Goal: Information Seeking & Learning: Learn about a topic

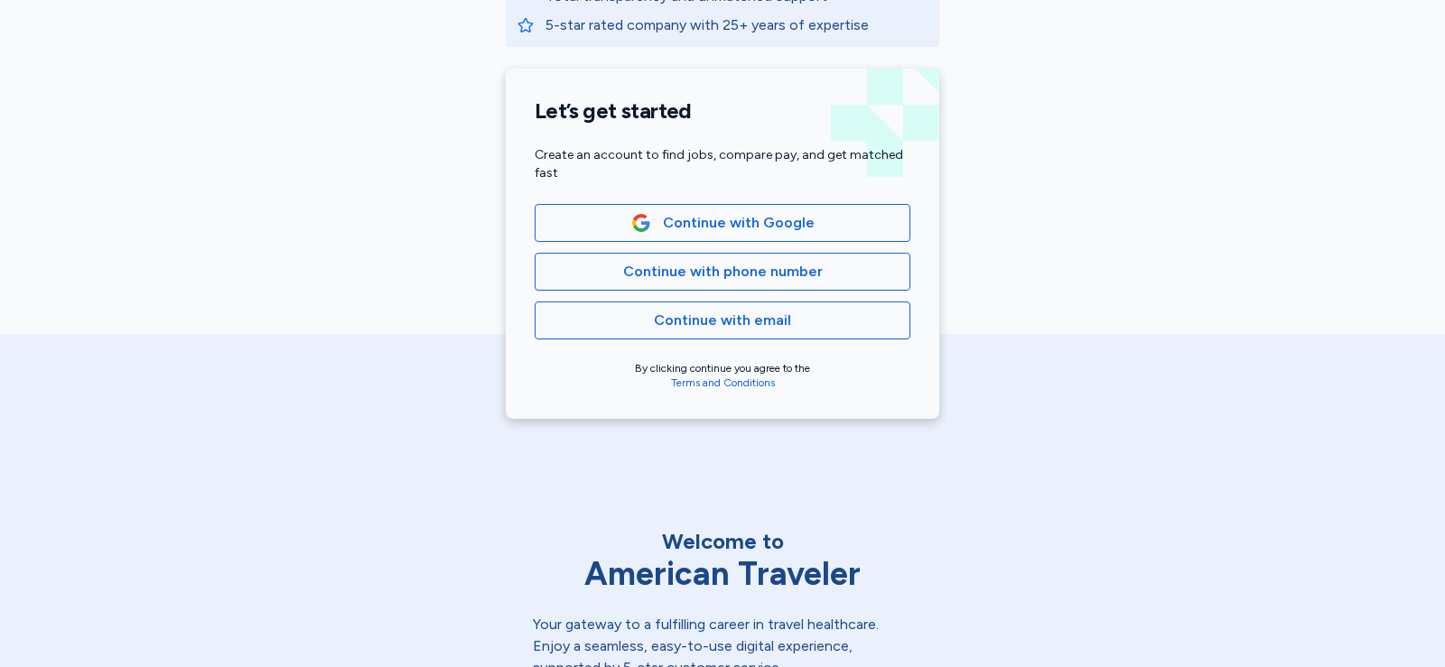
scroll to position [361, 0]
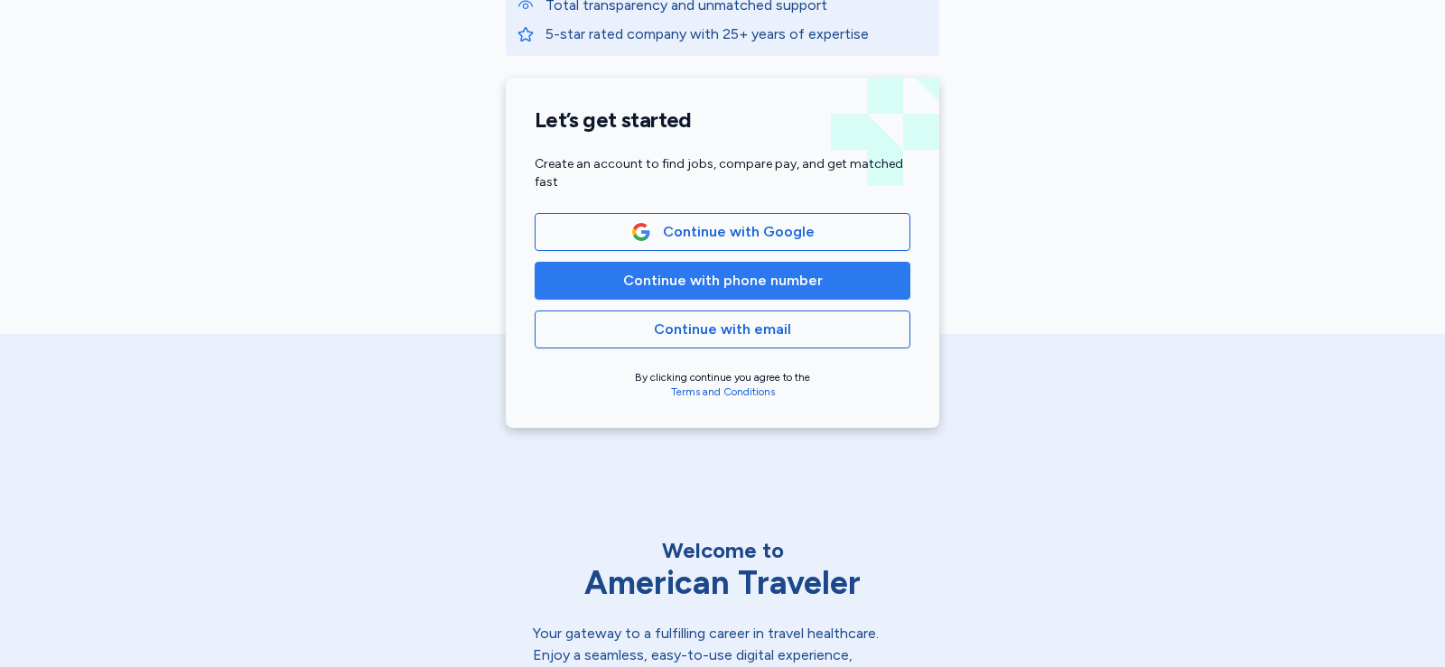
click at [680, 284] on span "Continue with phone number" at bounding box center [723, 281] width 200 height 22
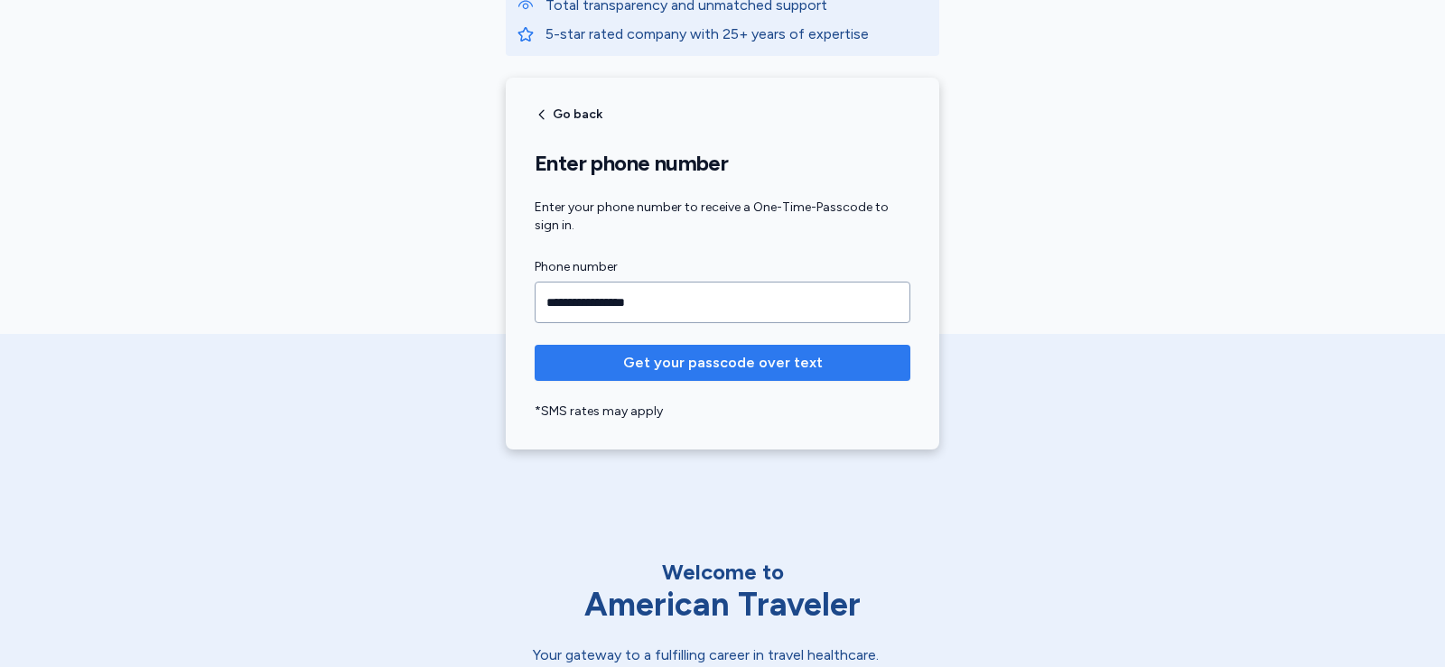
type input "**********"
click at [730, 359] on span "Get your passcode over text" at bounding box center [723, 363] width 200 height 22
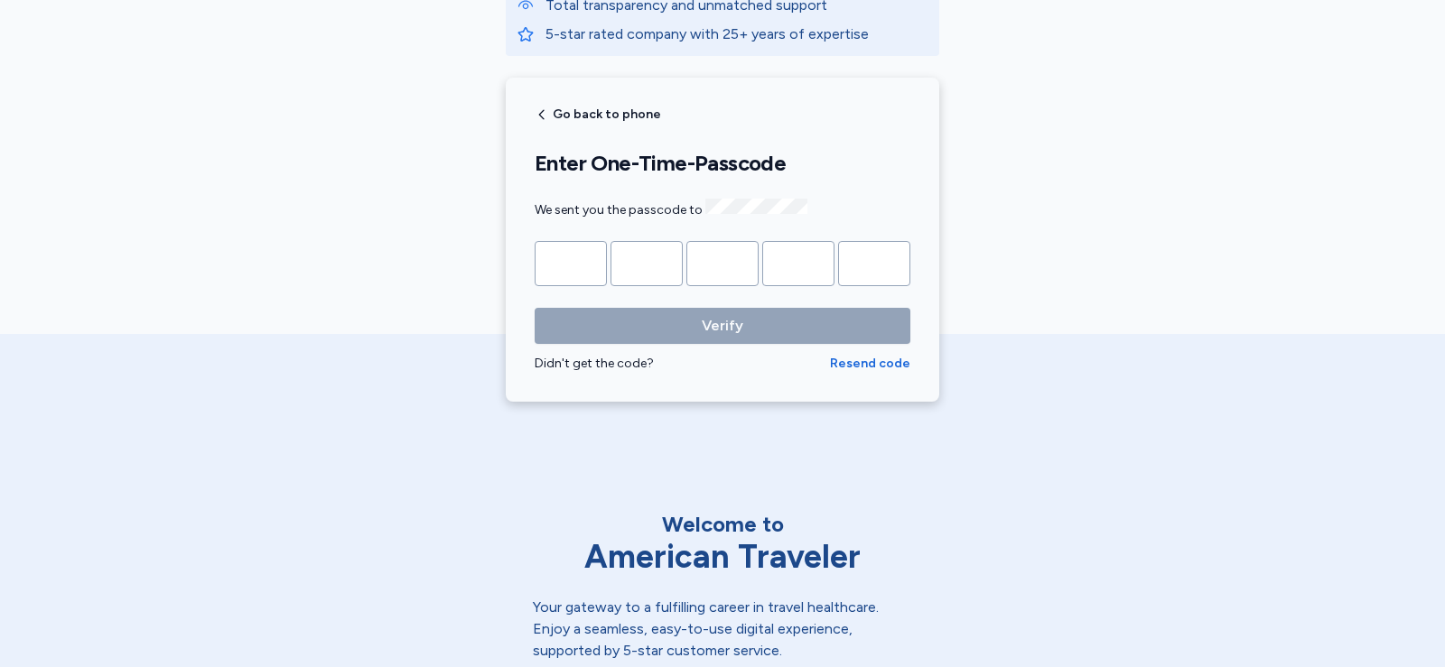
type input "*"
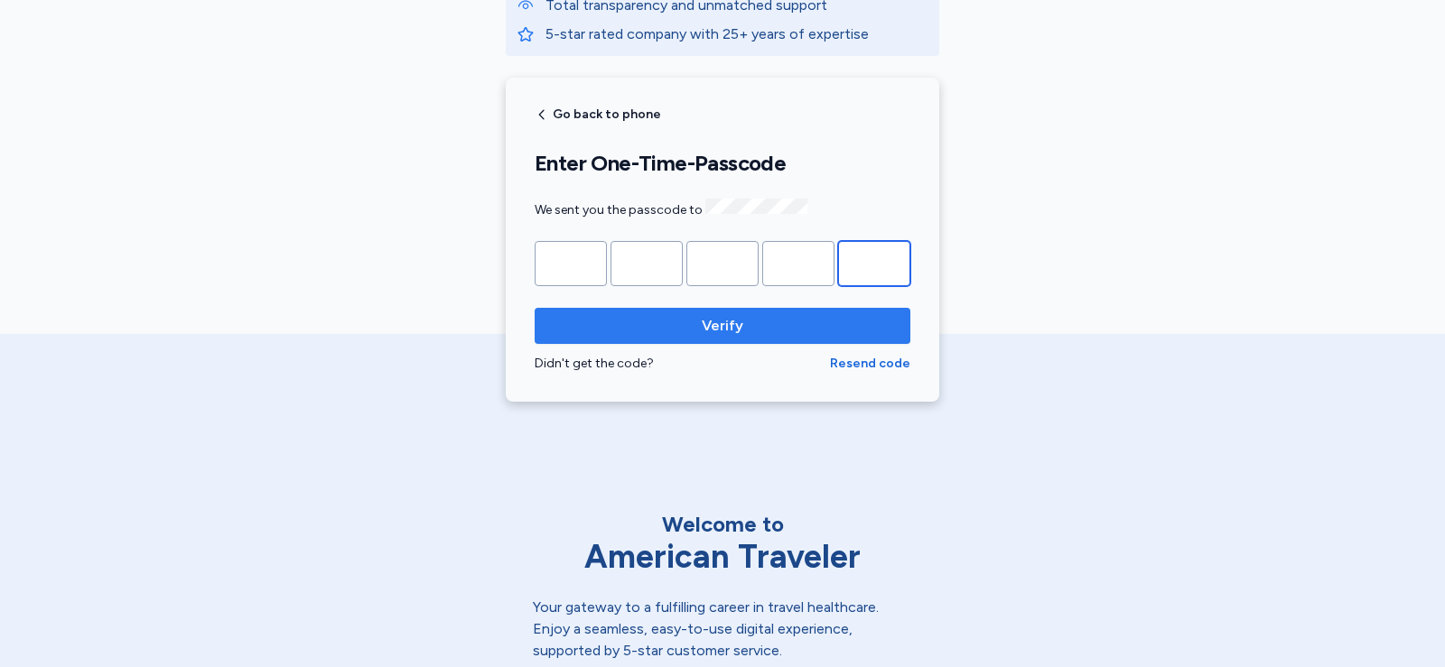
type input "*"
click at [589, 334] on button "Verify" at bounding box center [723, 326] width 376 height 36
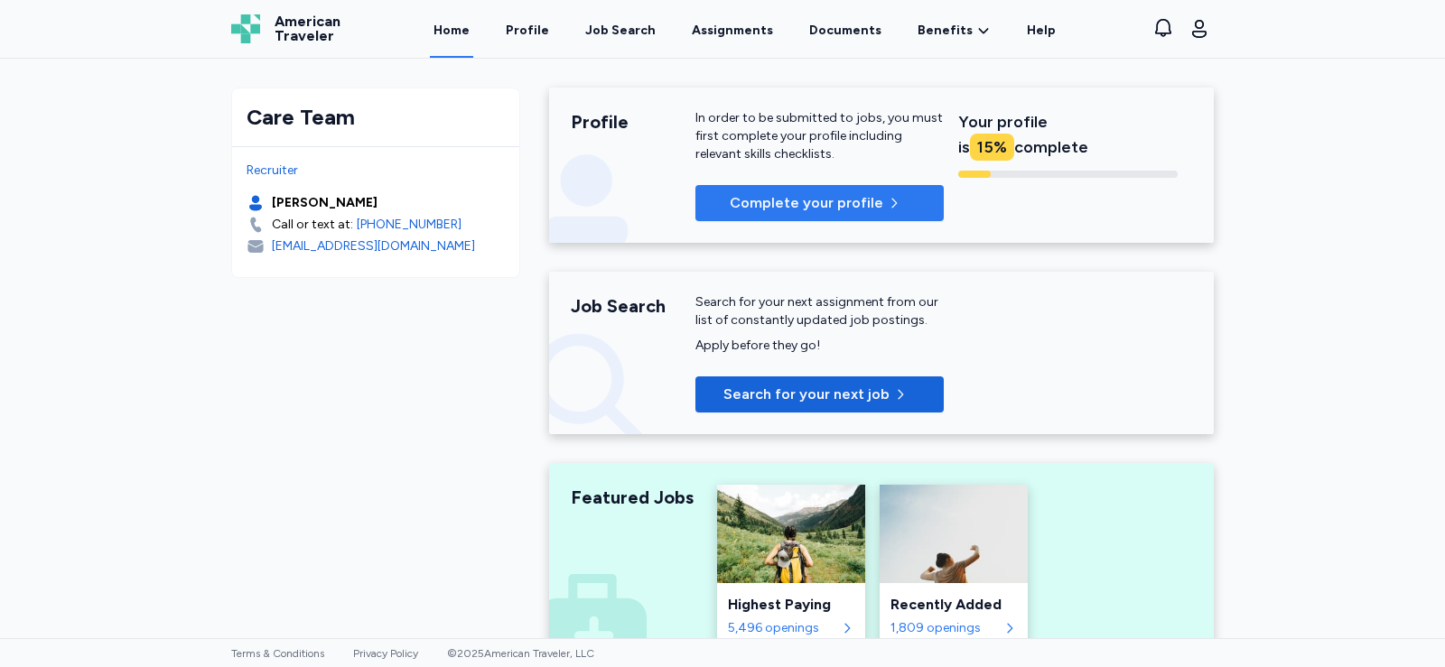
click at [782, 200] on p "Complete your profile" at bounding box center [807, 203] width 154 height 22
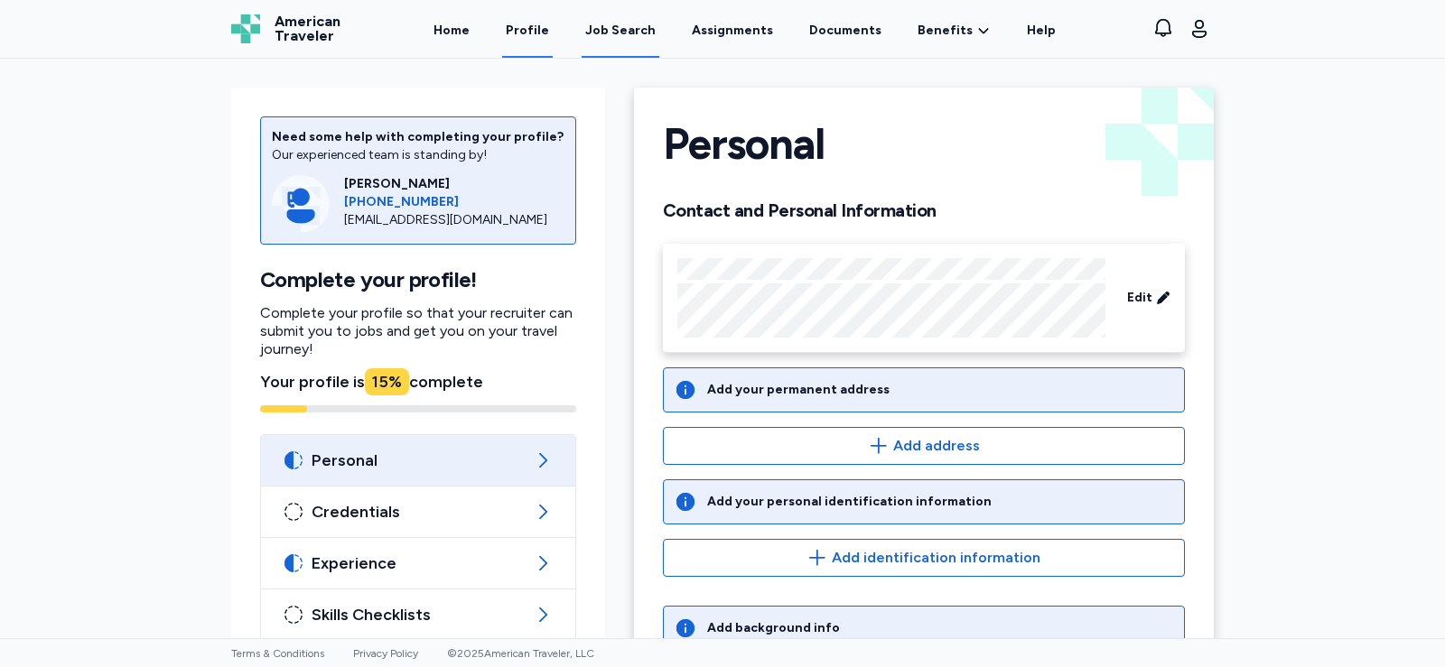
click at [636, 23] on div "Job Search" at bounding box center [620, 31] width 70 height 18
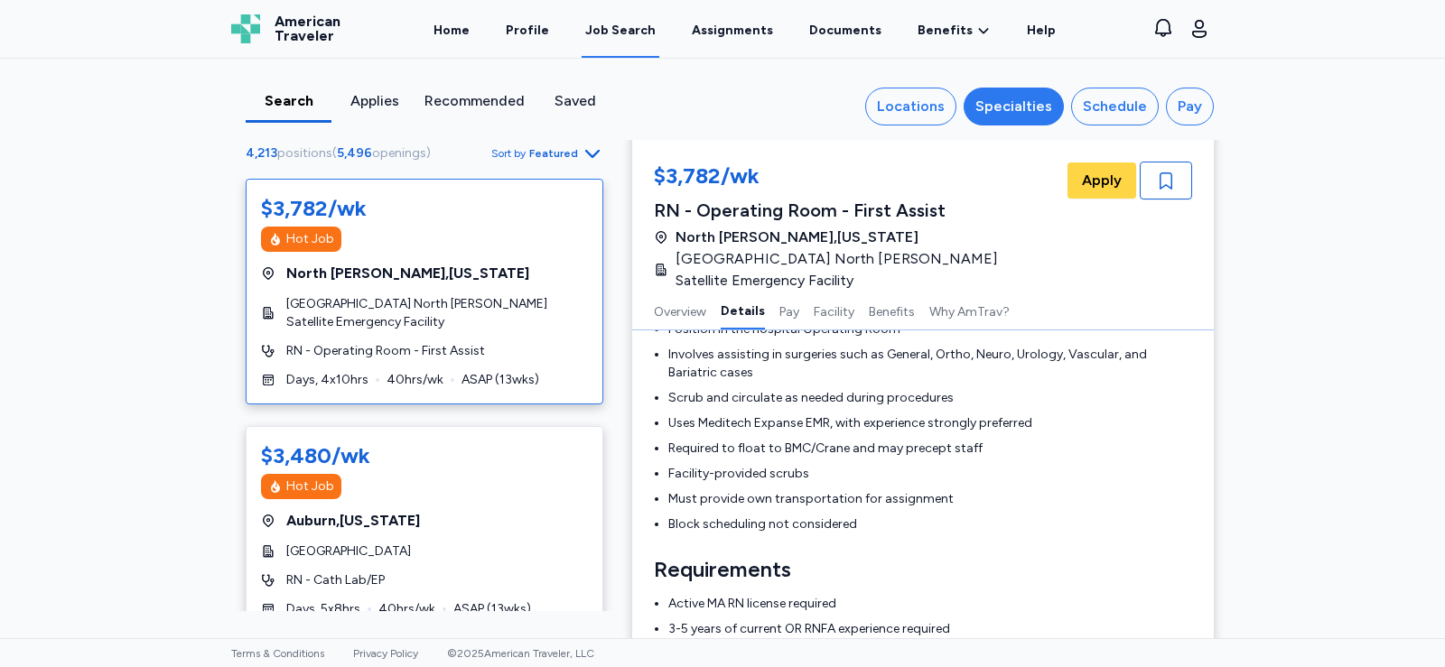
click at [1018, 103] on div "Specialties" at bounding box center [1013, 107] width 77 height 22
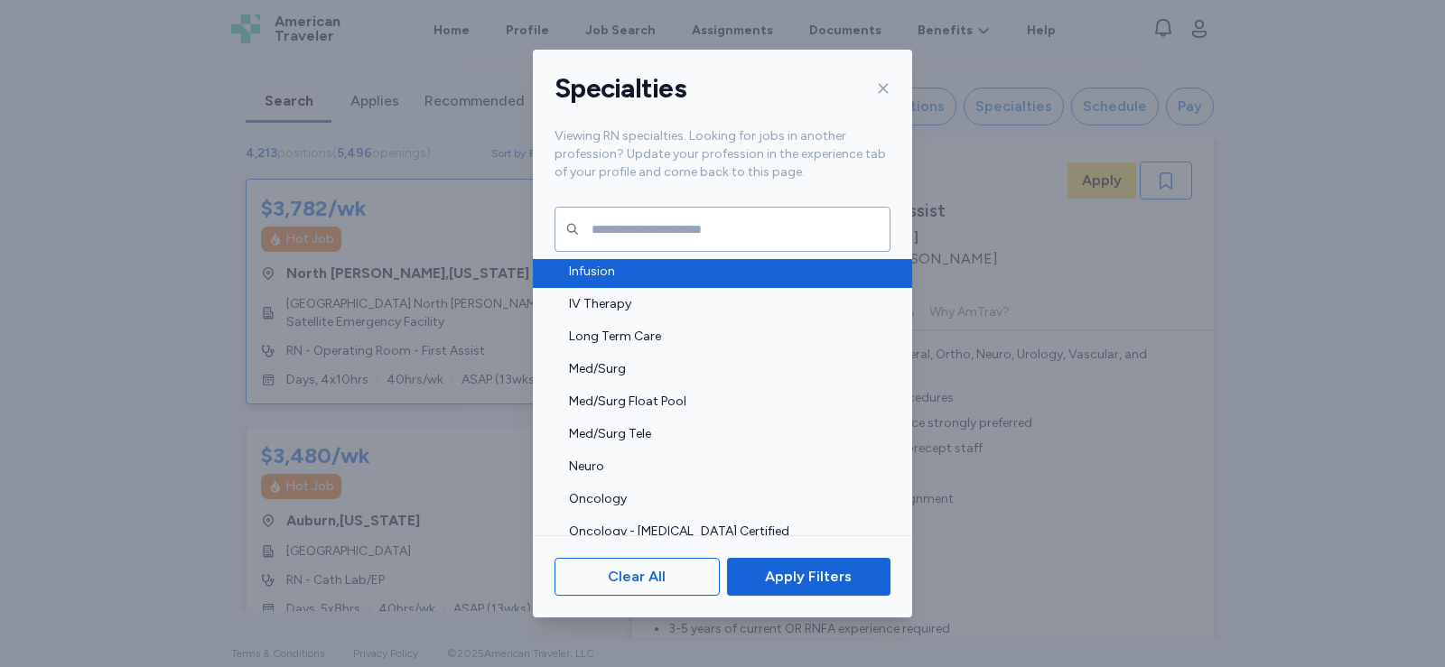
scroll to position [2077, 0]
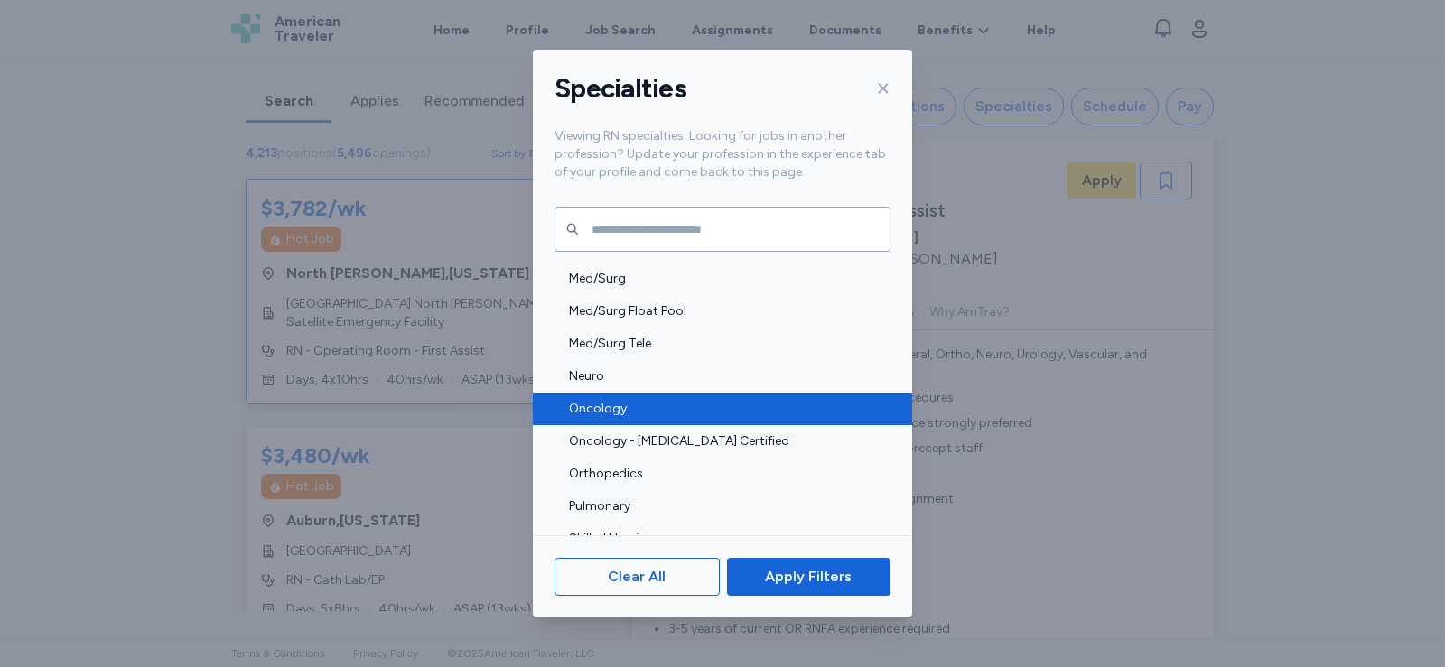
click at [604, 408] on span "Oncology" at bounding box center [724, 409] width 311 height 18
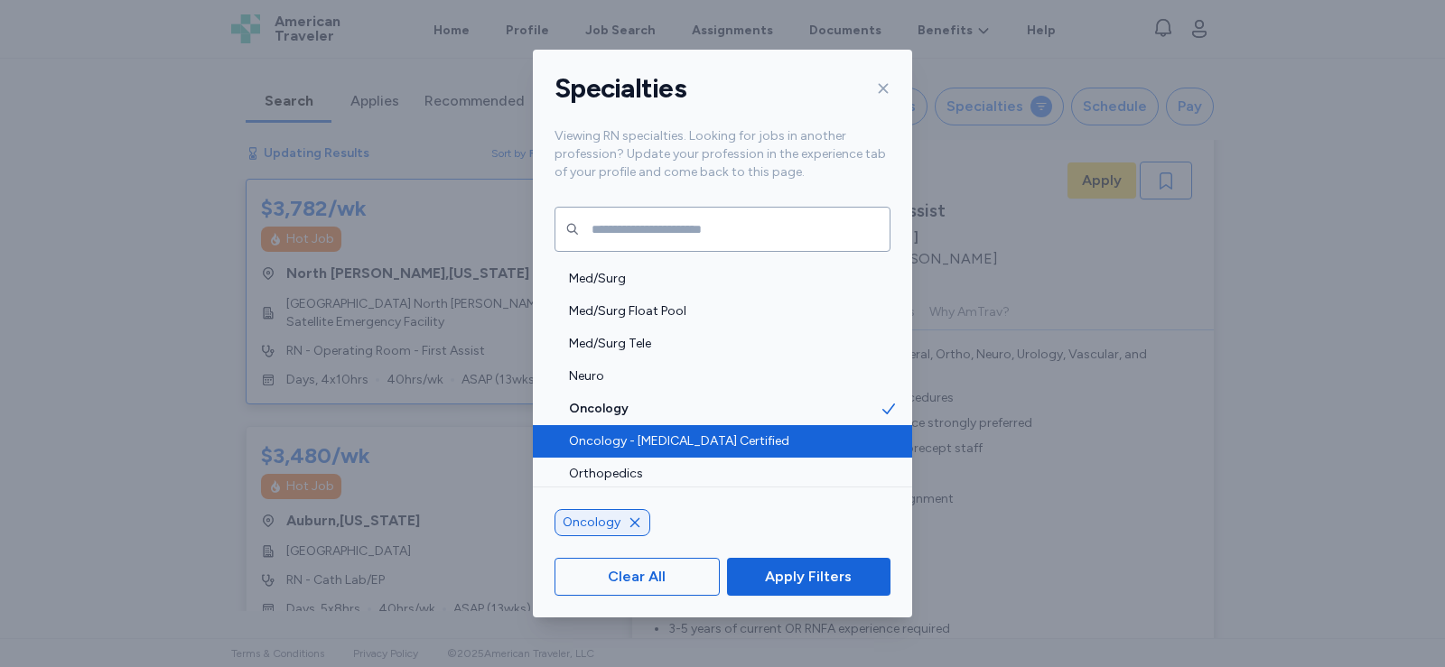
click at [595, 440] on span "Oncology - [MEDICAL_DATA] Certified" at bounding box center [724, 442] width 311 height 18
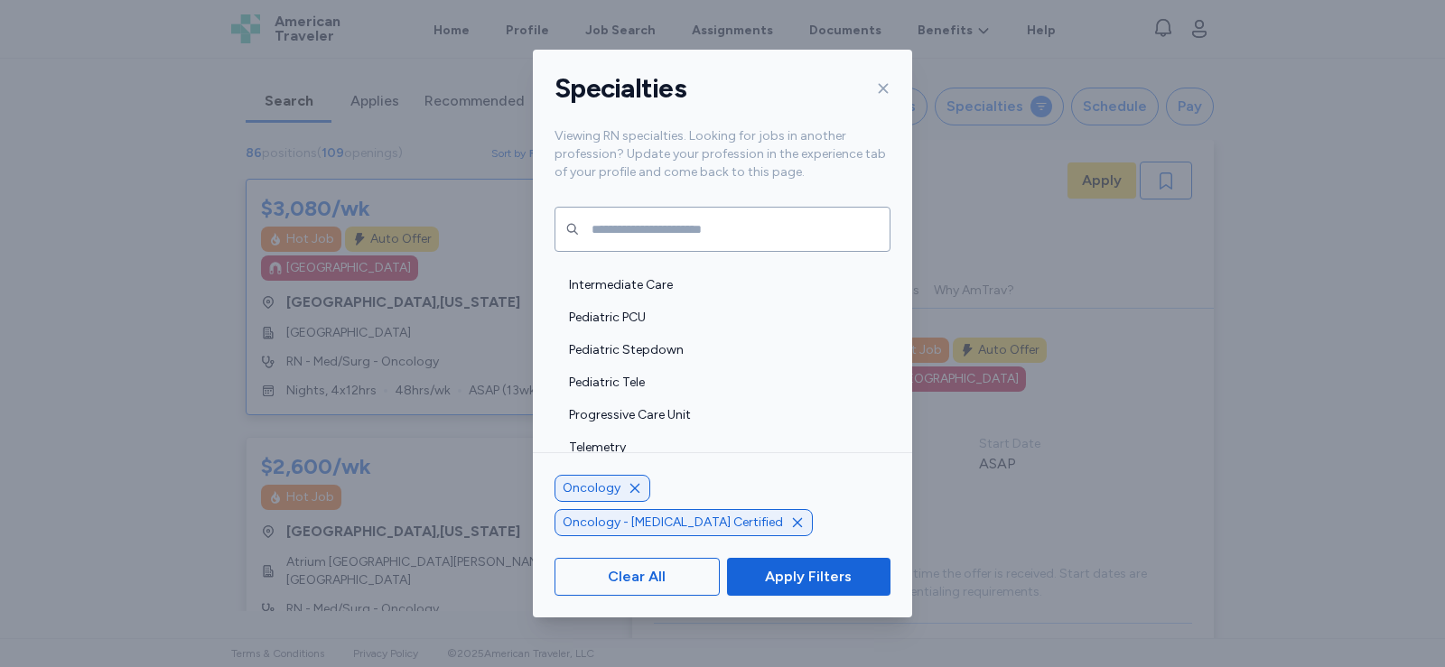
scroll to position [4096, 0]
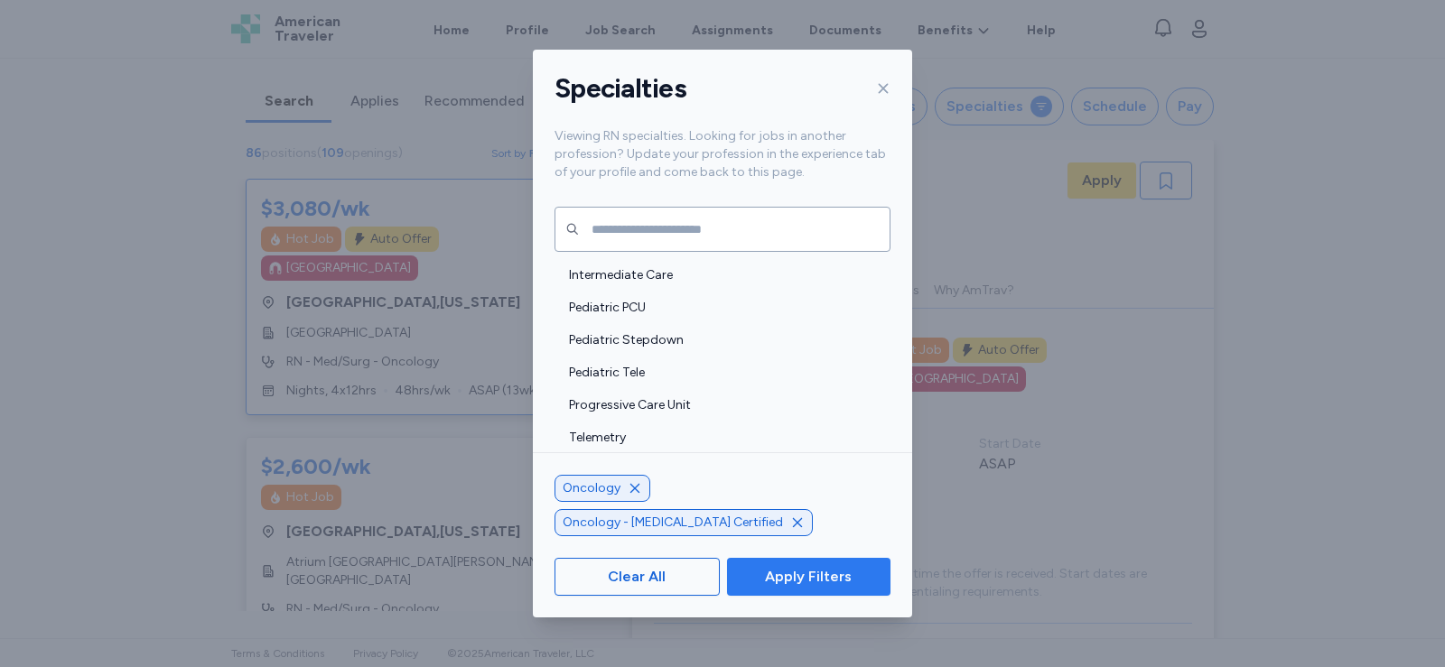
click at [780, 570] on span "Apply Filters" at bounding box center [808, 577] width 87 height 22
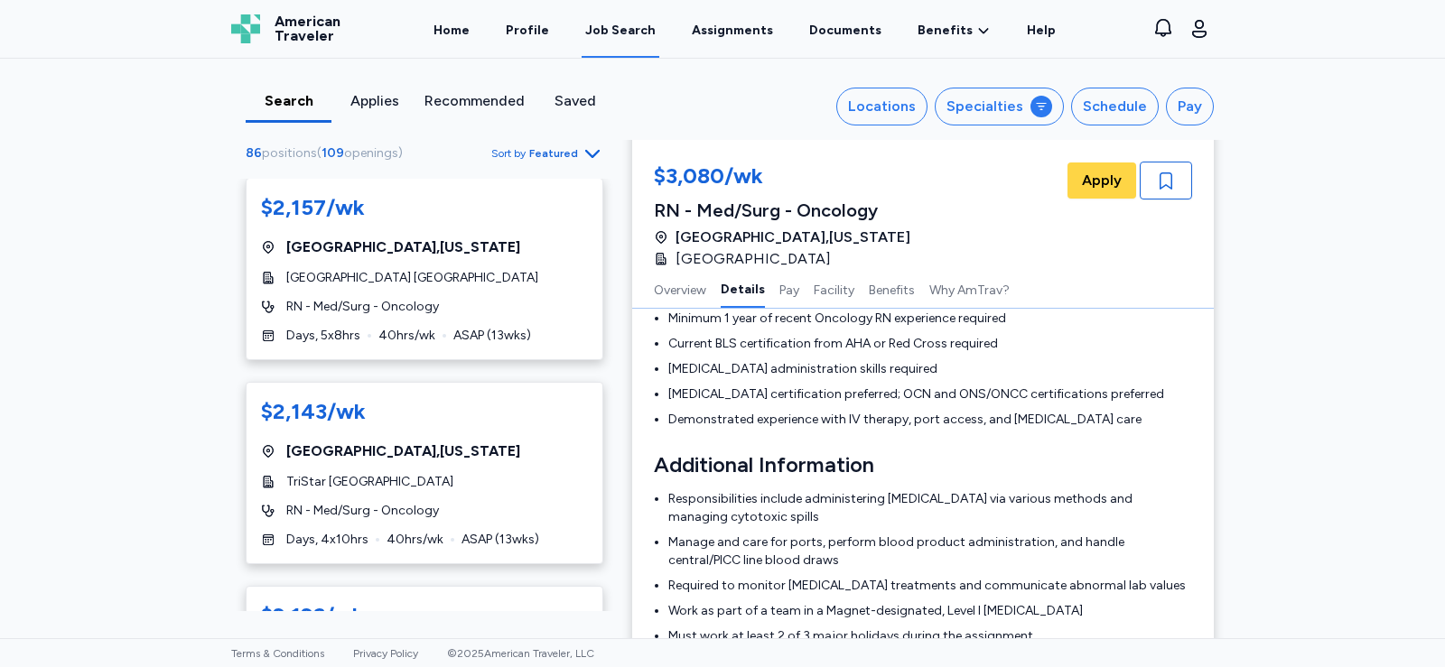
scroll to position [722, 0]
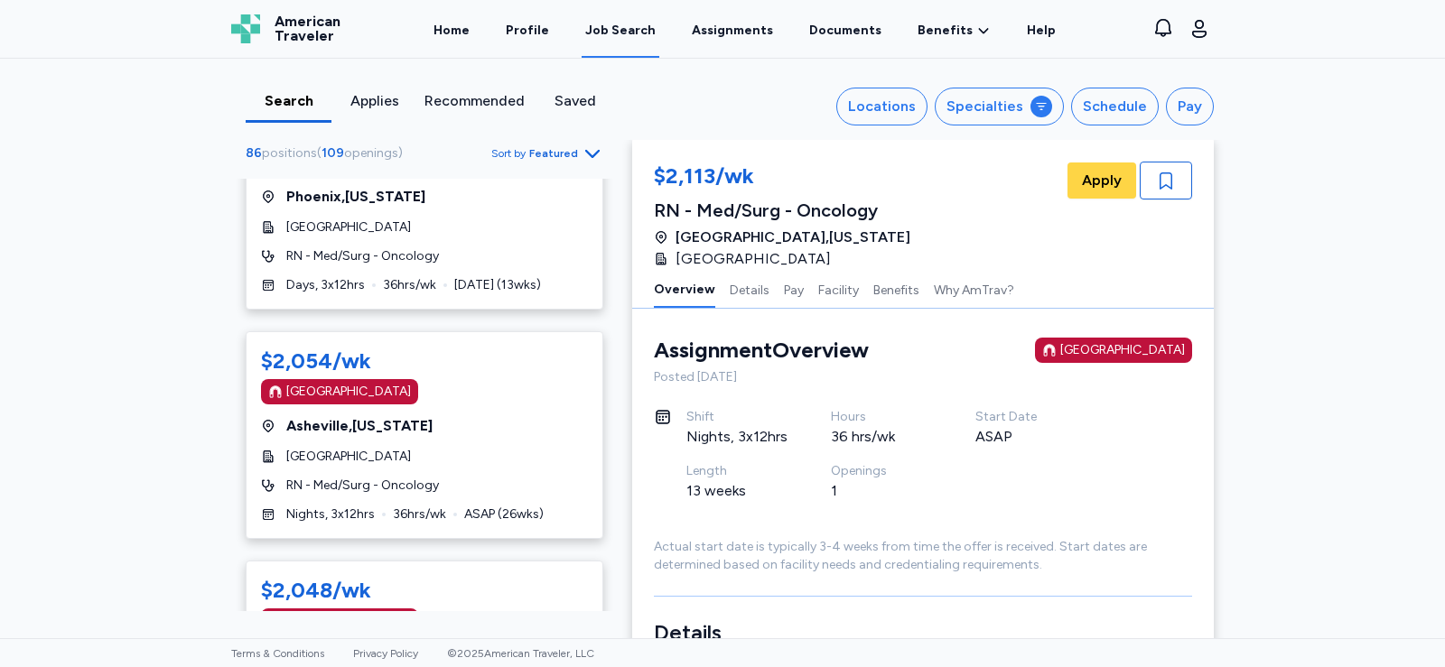
scroll to position [1558, 0]
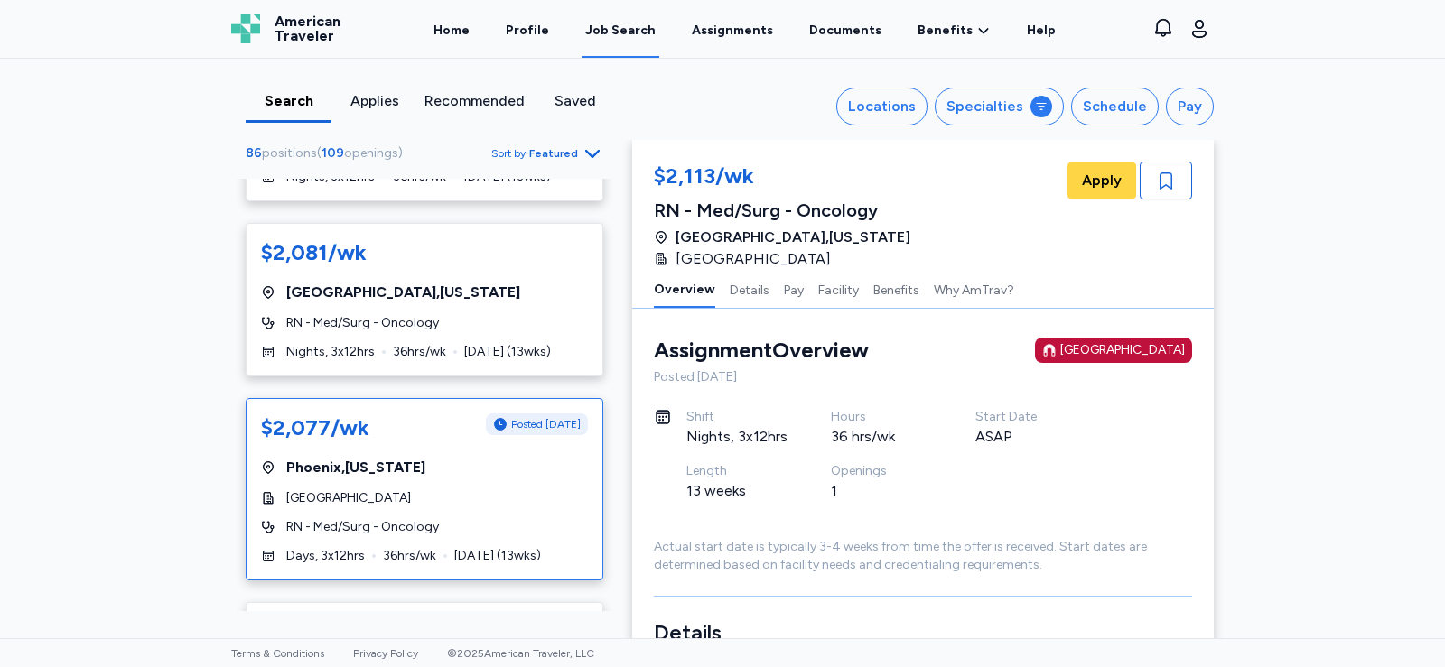
click at [373, 457] on span "[GEOGRAPHIC_DATA] , [US_STATE]" at bounding box center [355, 468] width 139 height 22
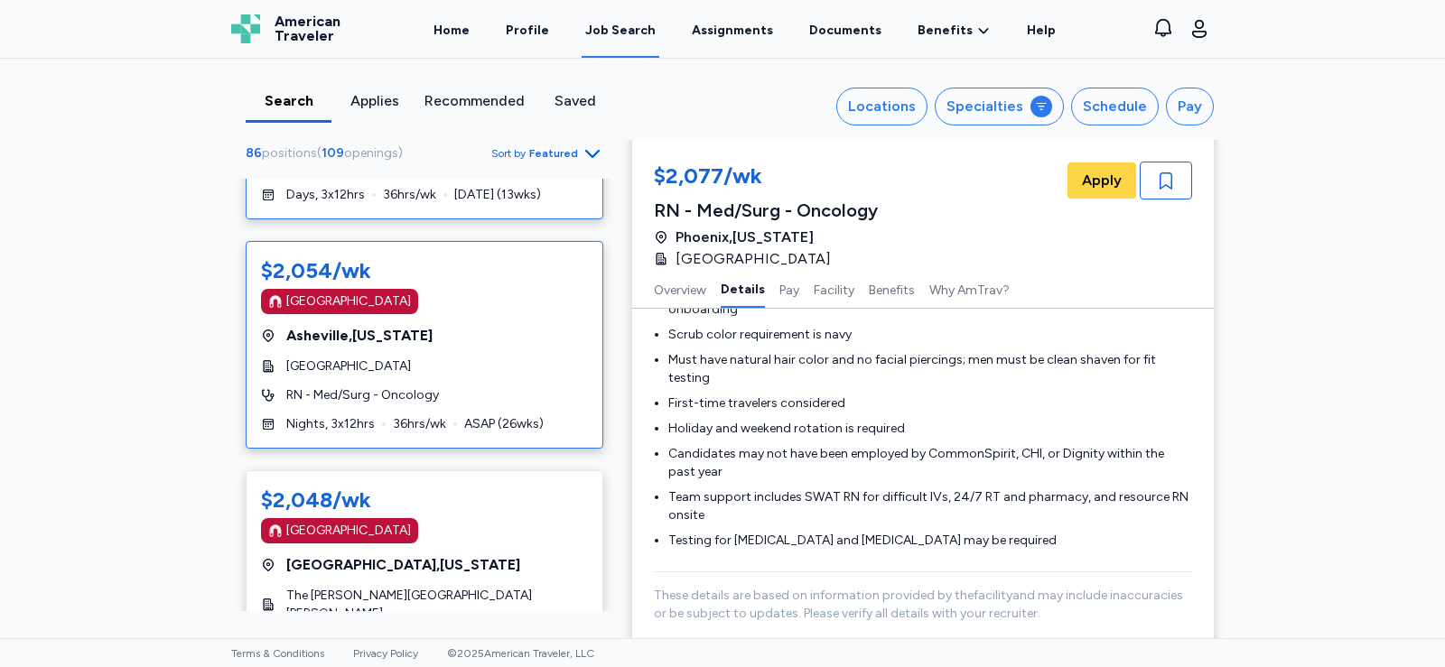
scroll to position [2009, 0]
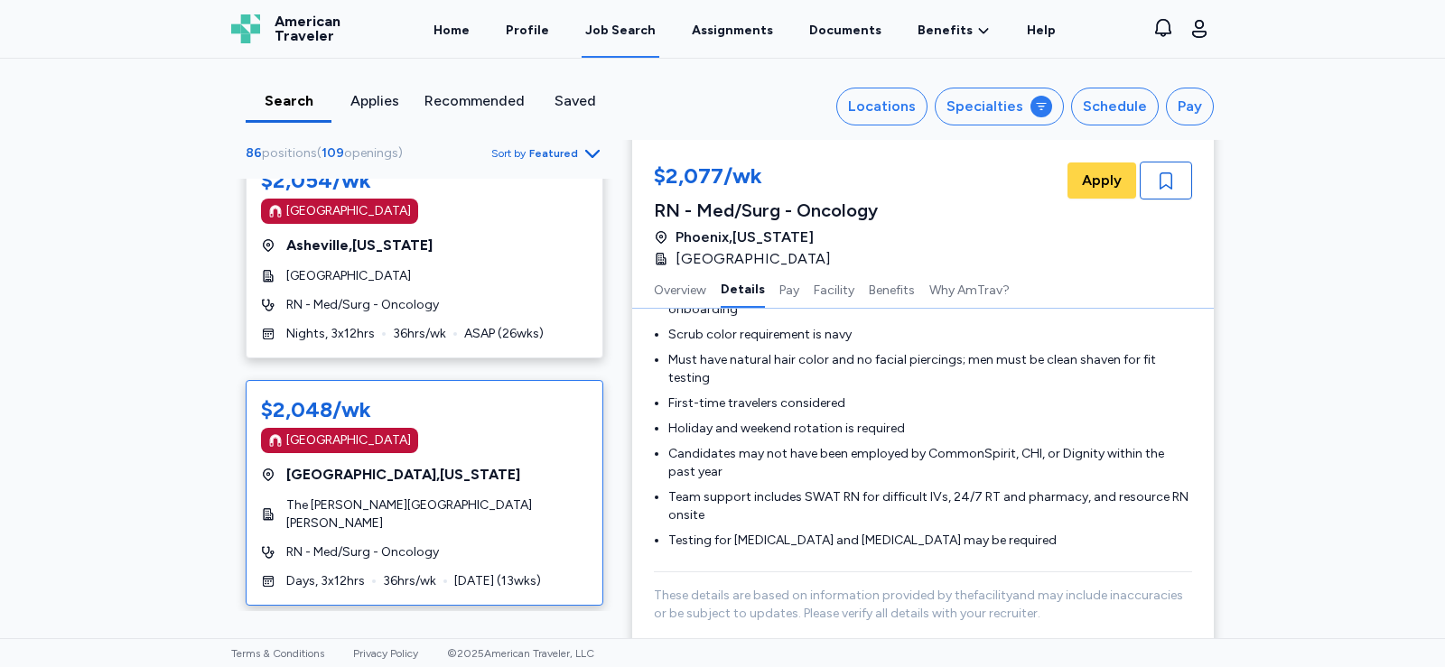
click at [435, 428] on div "[GEOGRAPHIC_DATA]" at bounding box center [424, 440] width 327 height 25
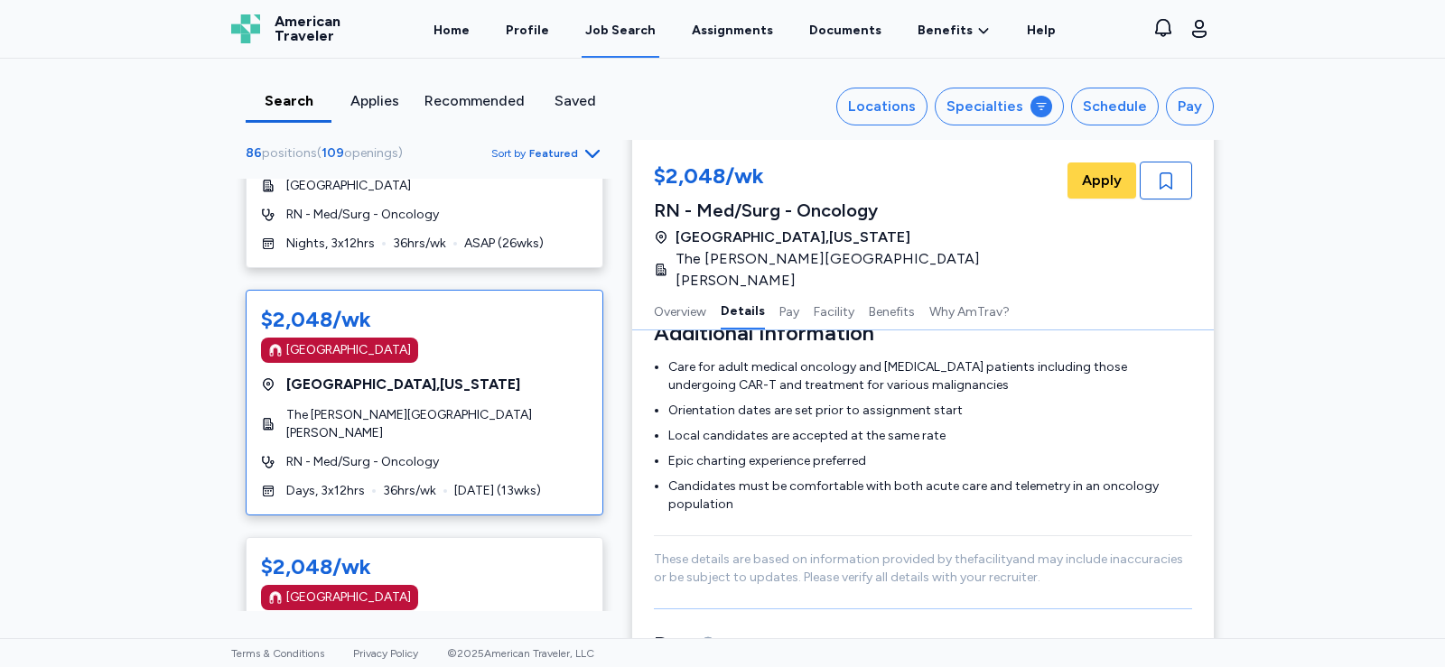
scroll to position [2190, 0]
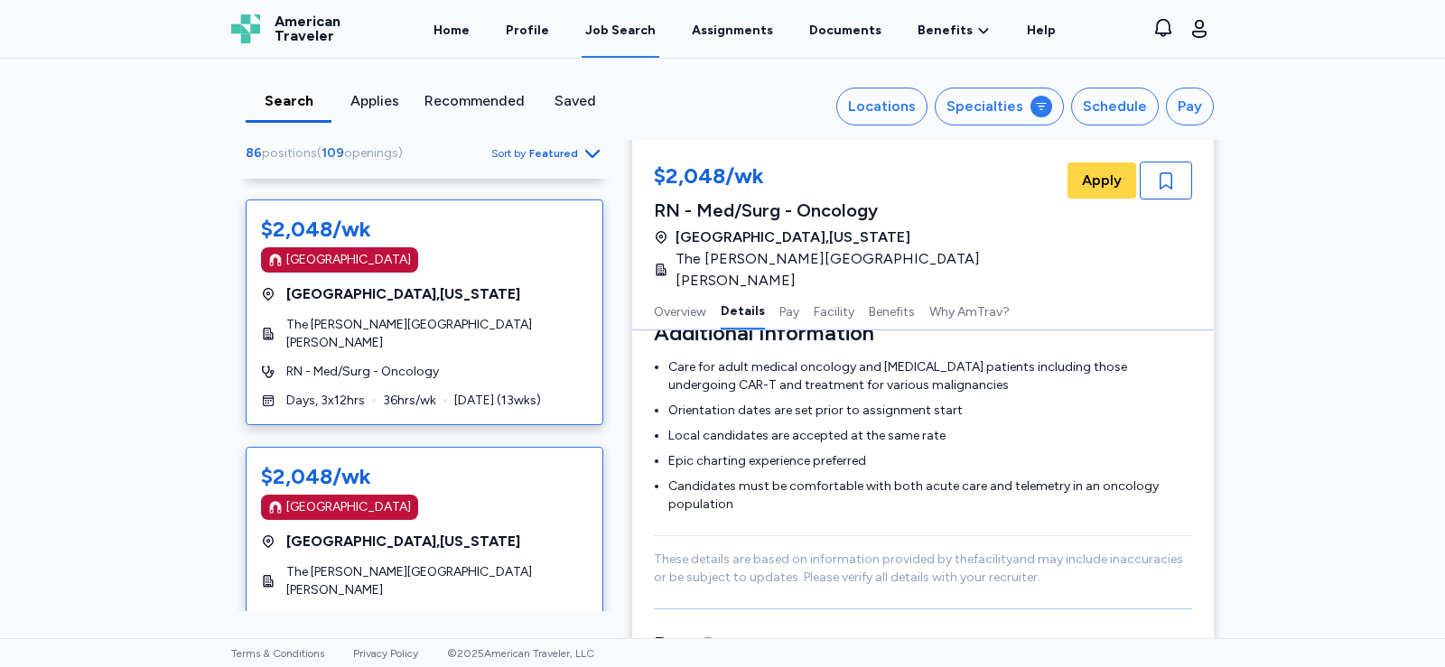
click at [363, 531] on span "[GEOGRAPHIC_DATA] , [US_STATE]" at bounding box center [403, 542] width 234 height 22
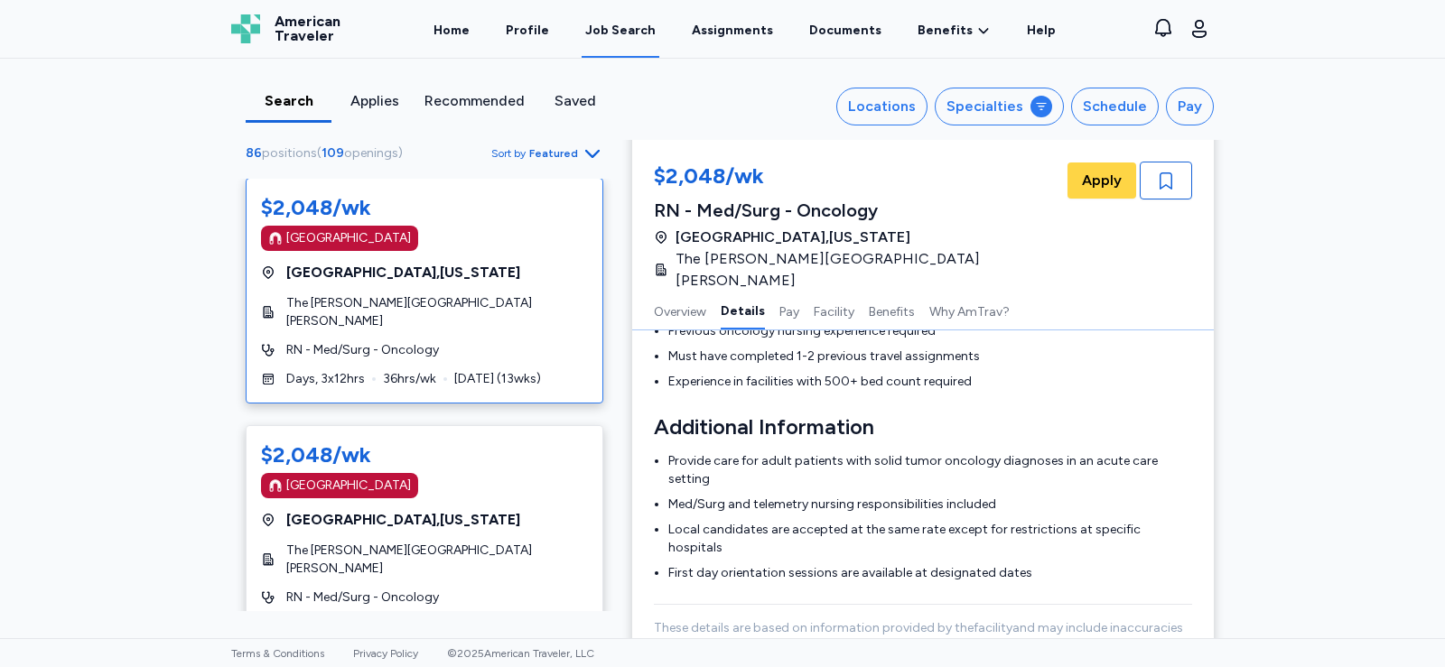
scroll to position [2461, 0]
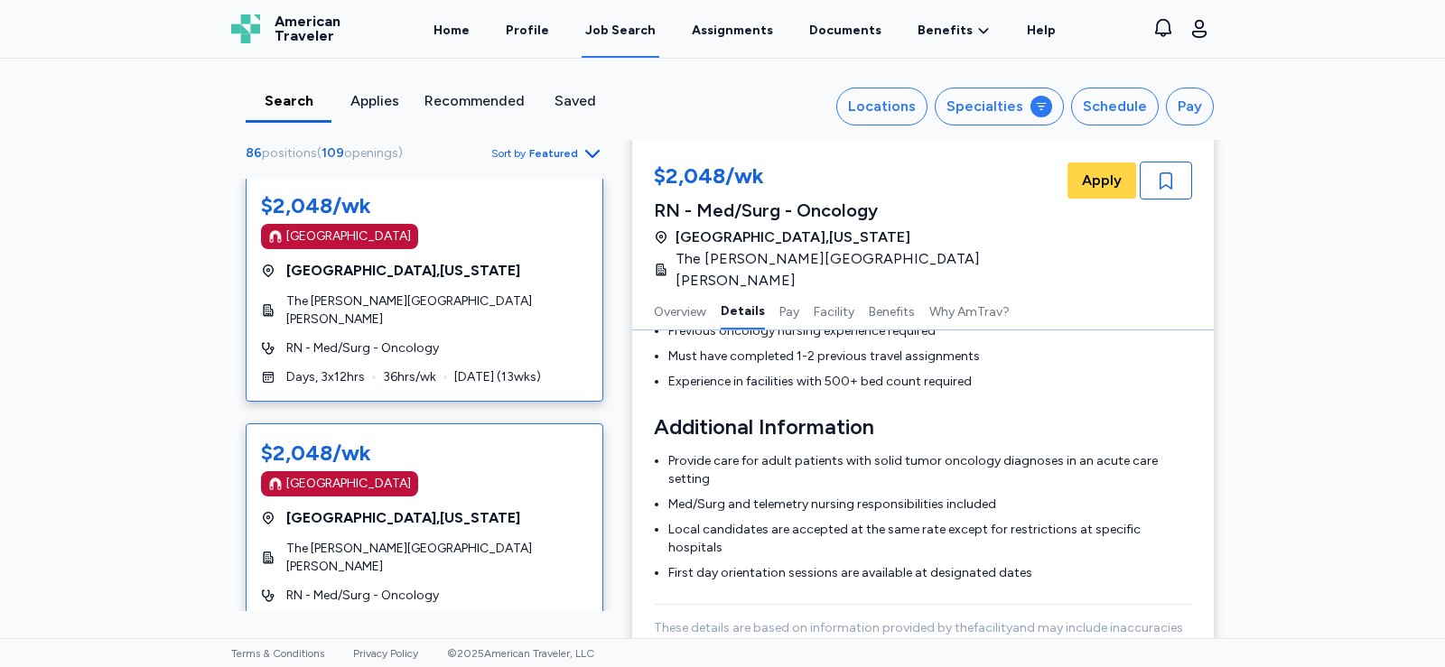
click at [437, 507] on div "[GEOGRAPHIC_DATA] , [US_STATE]" at bounding box center [424, 518] width 327 height 22
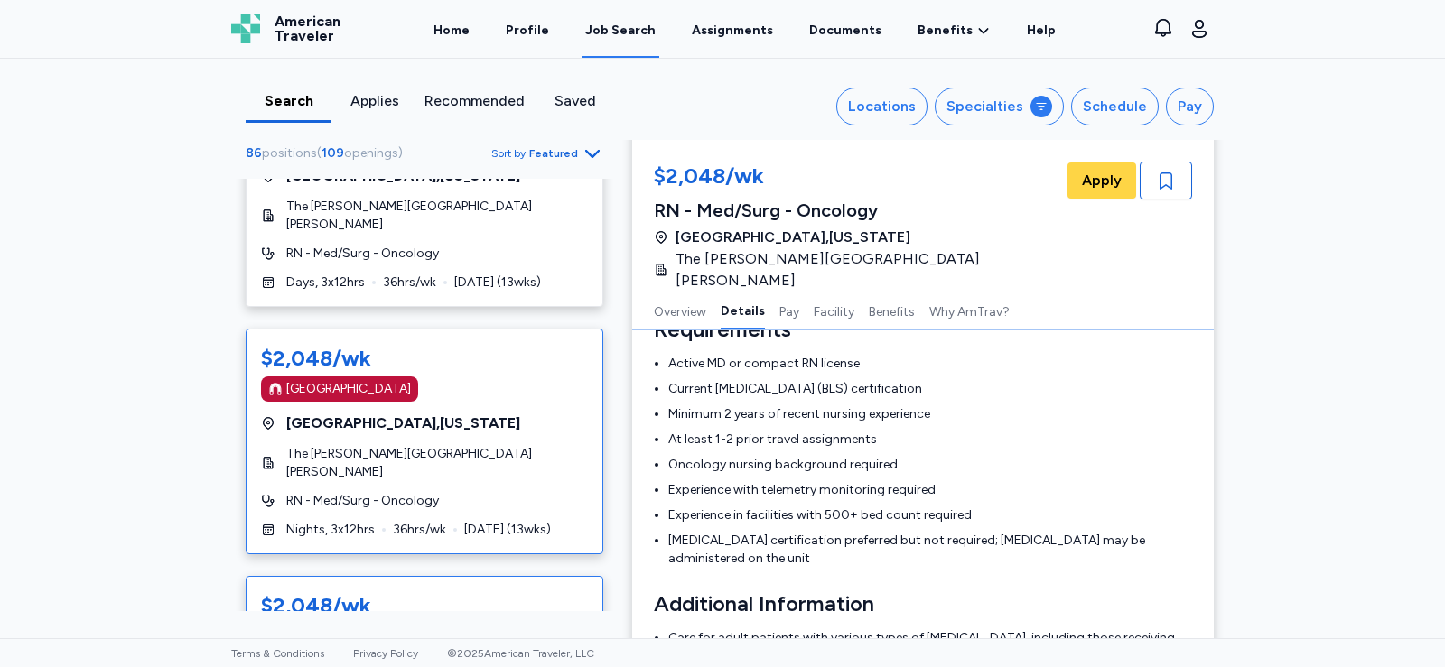
scroll to position [2551, 0]
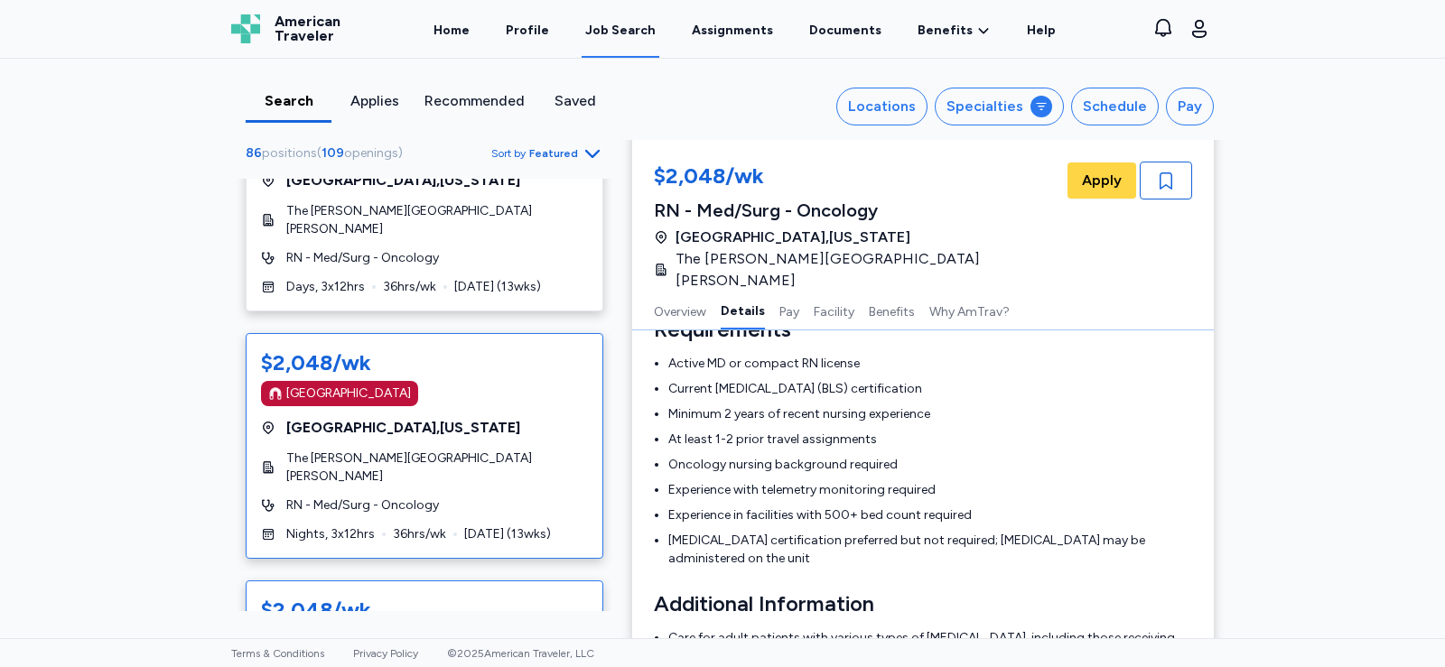
click at [453, 628] on div "[GEOGRAPHIC_DATA]" at bounding box center [424, 640] width 327 height 25
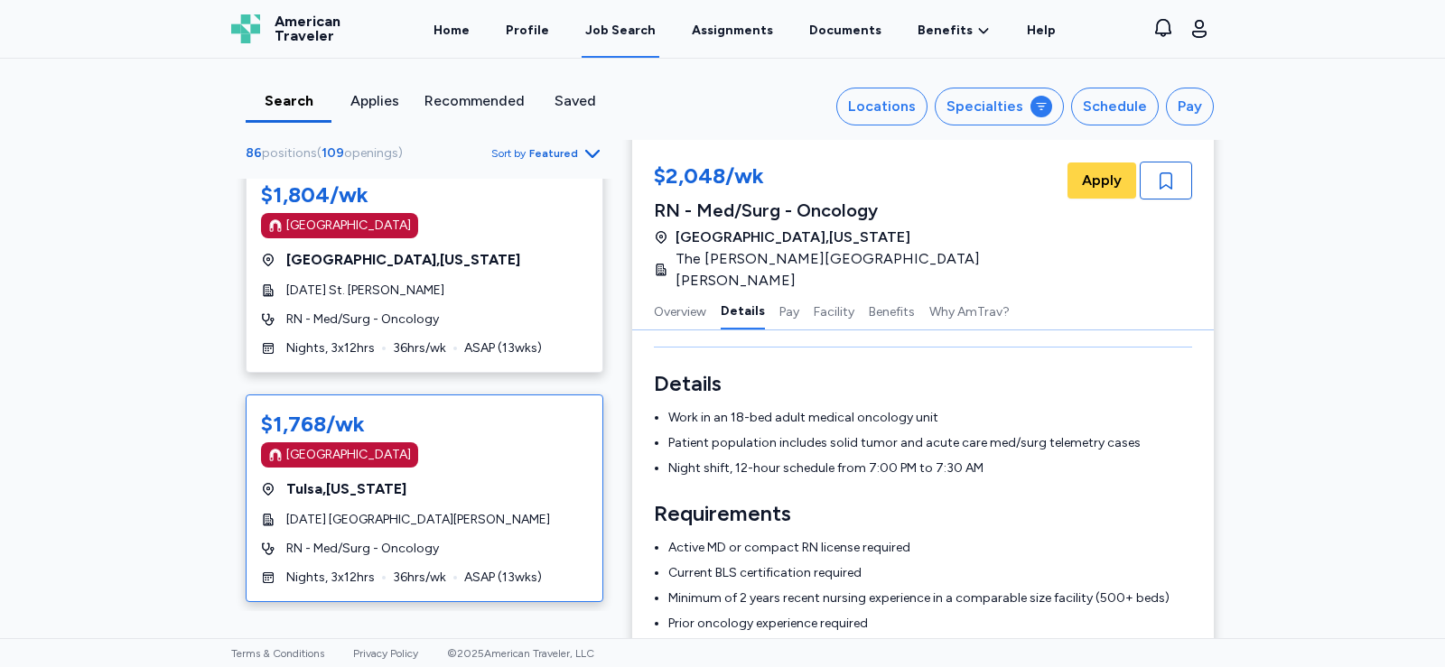
scroll to position [6863, 0]
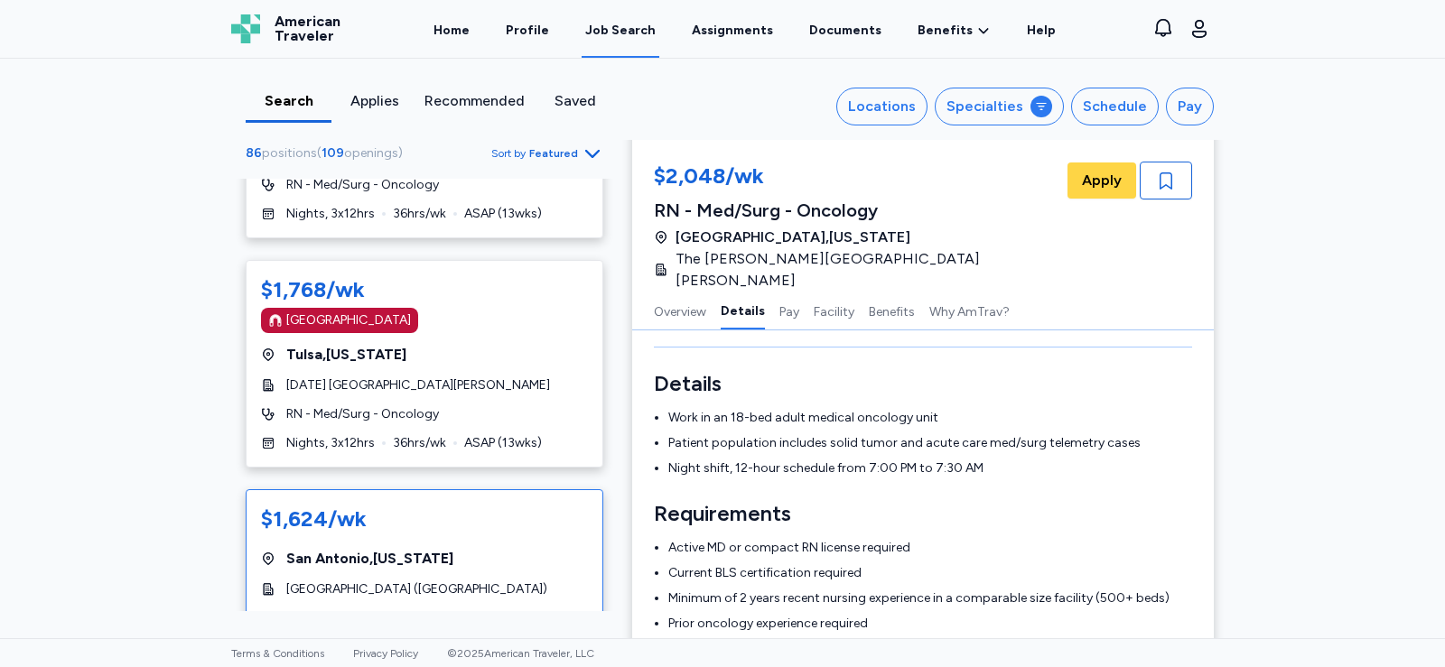
click at [362, 548] on span "[GEOGRAPHIC_DATA] , [US_STATE]" at bounding box center [369, 559] width 167 height 22
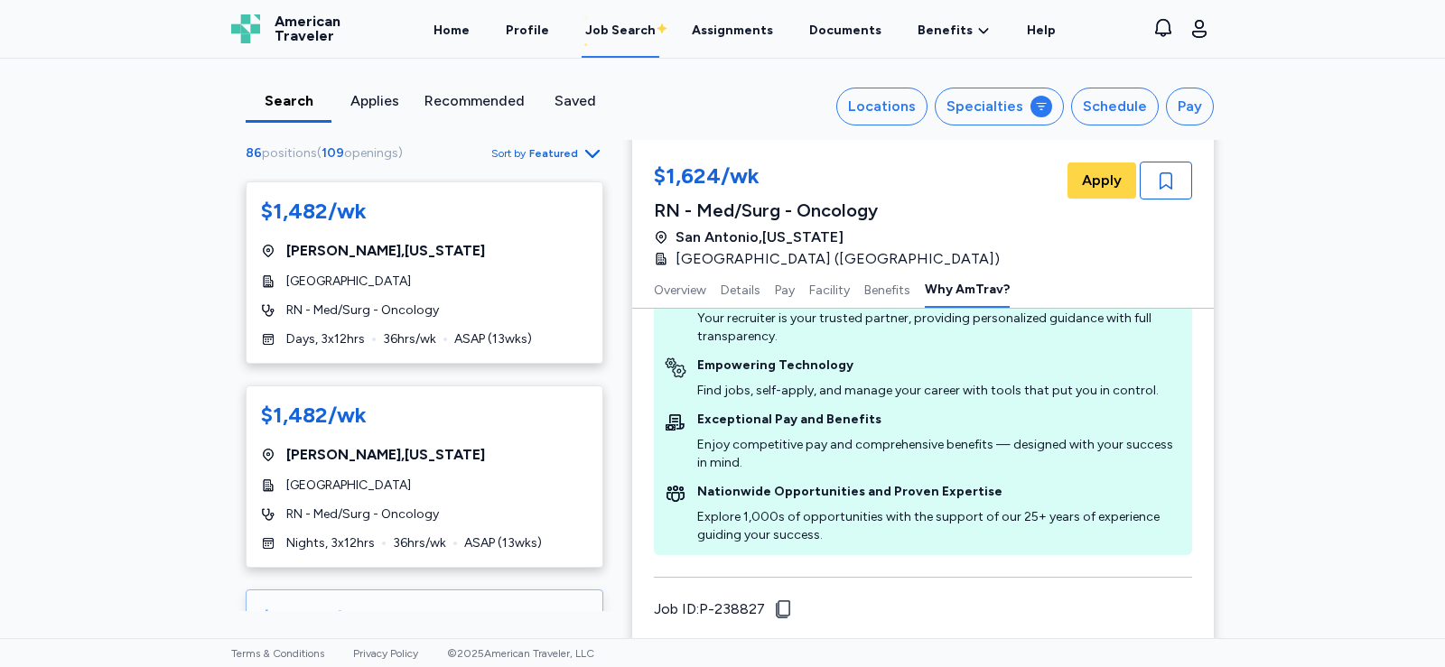
scroll to position [7427, 0]
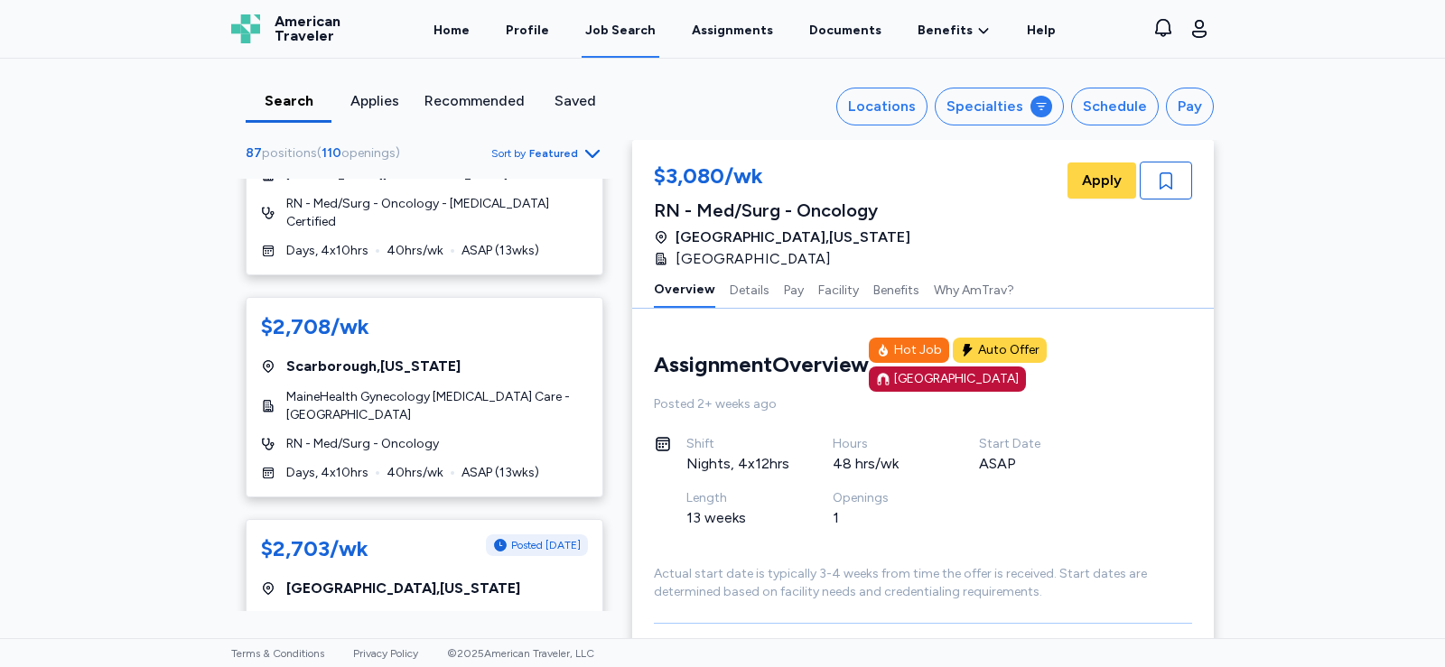
scroll to position [3883, 0]
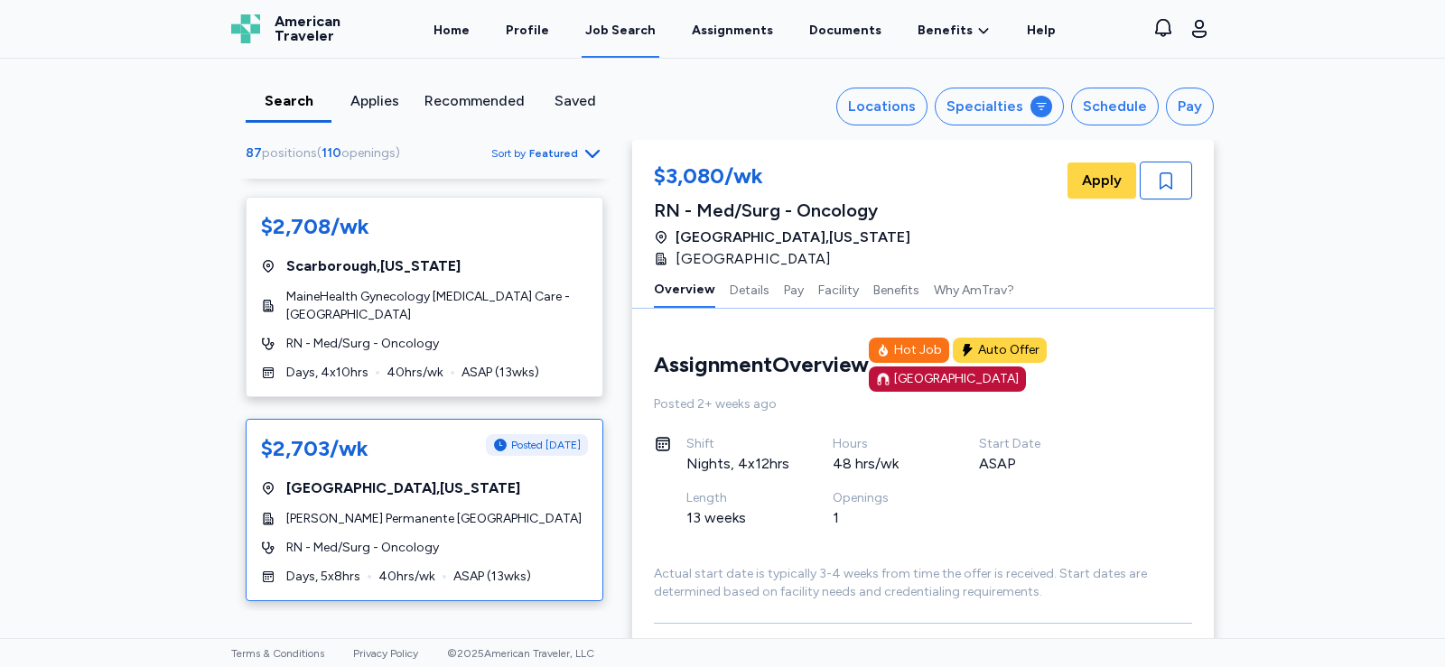
click at [502, 510] on span "[PERSON_NAME] Permanente [GEOGRAPHIC_DATA]" at bounding box center [433, 519] width 295 height 18
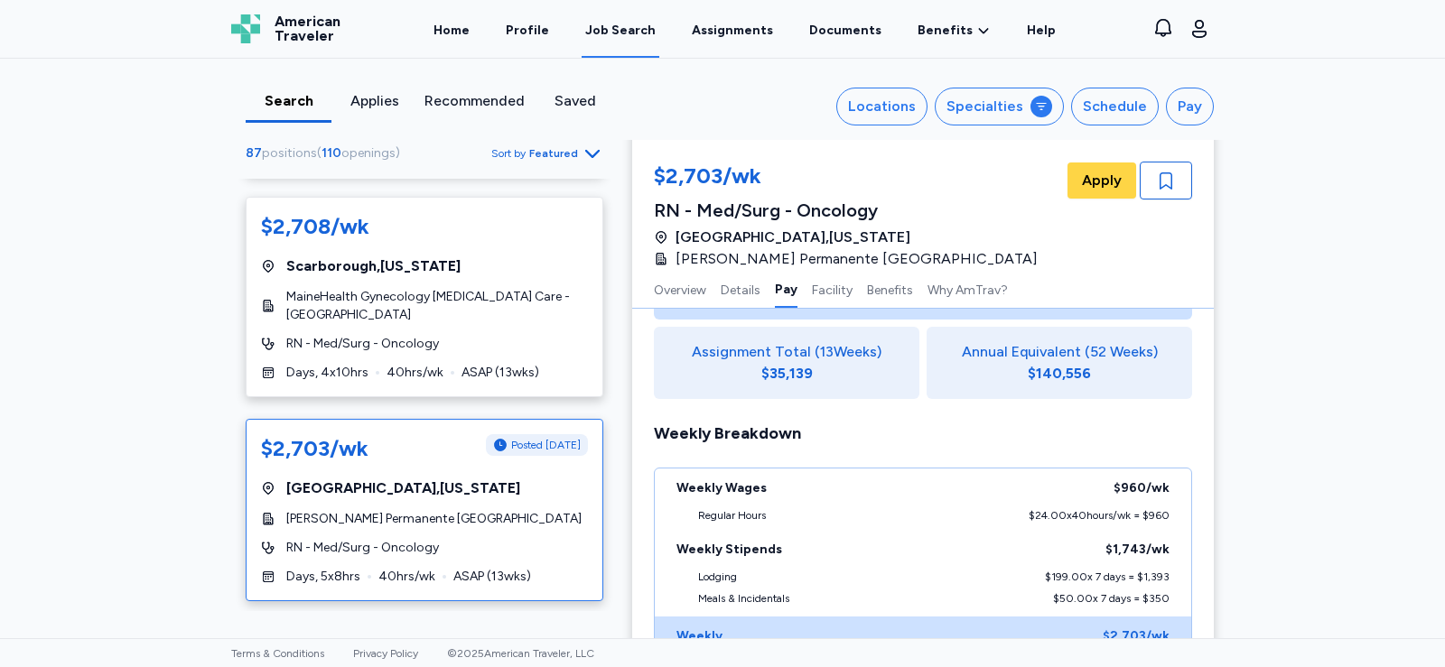
scroll to position [1085, 0]
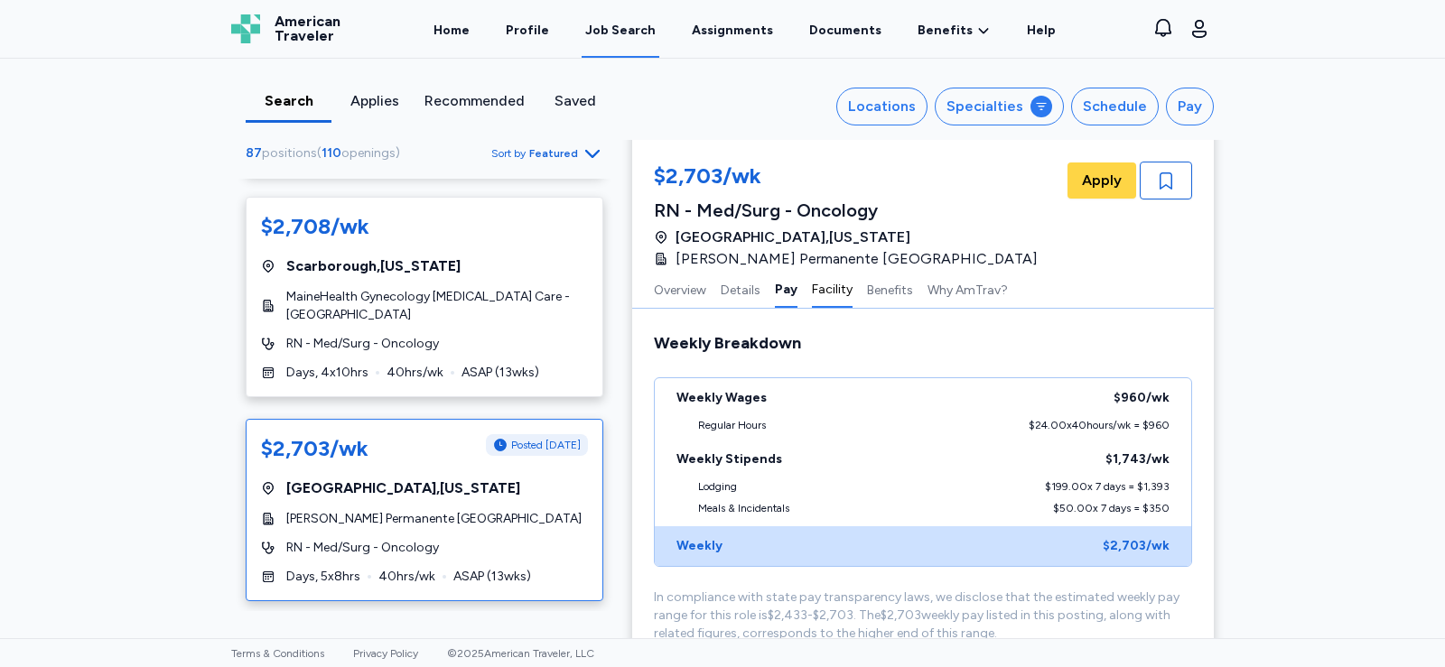
click at [826, 290] on button "Facility" at bounding box center [832, 289] width 41 height 38
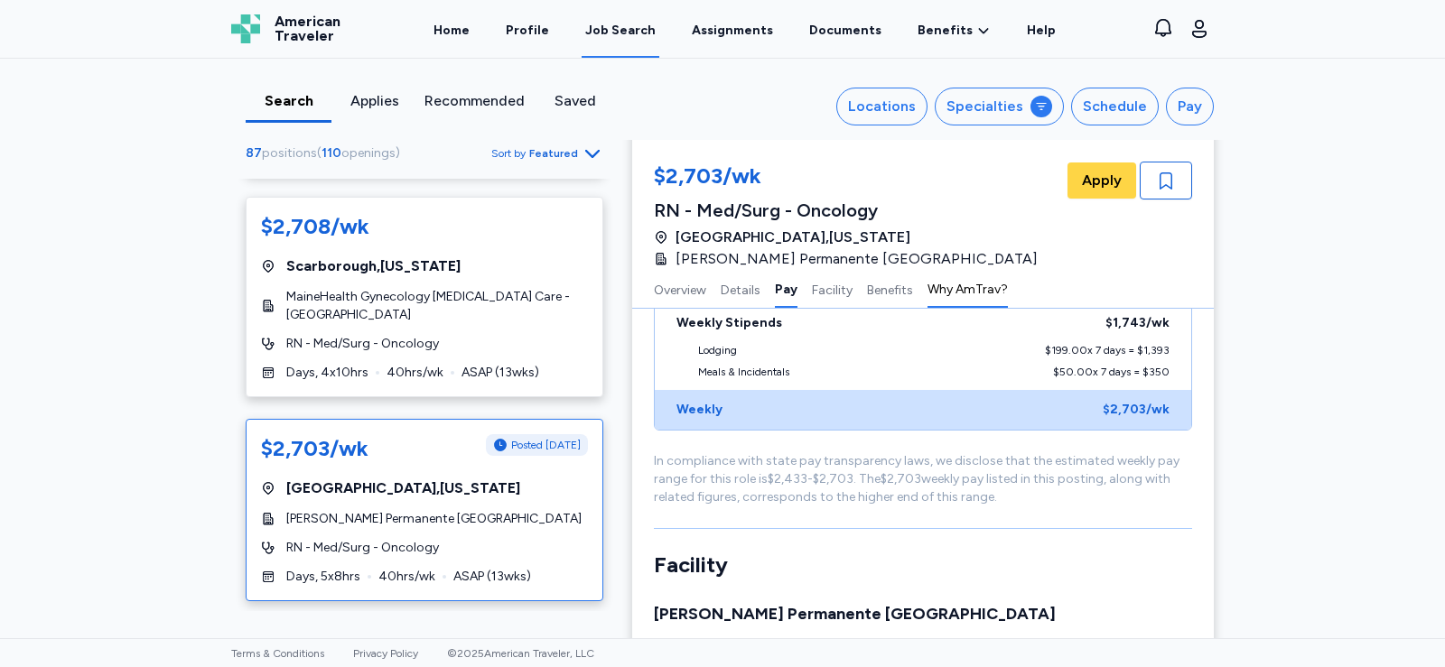
scroll to position [1218, 0]
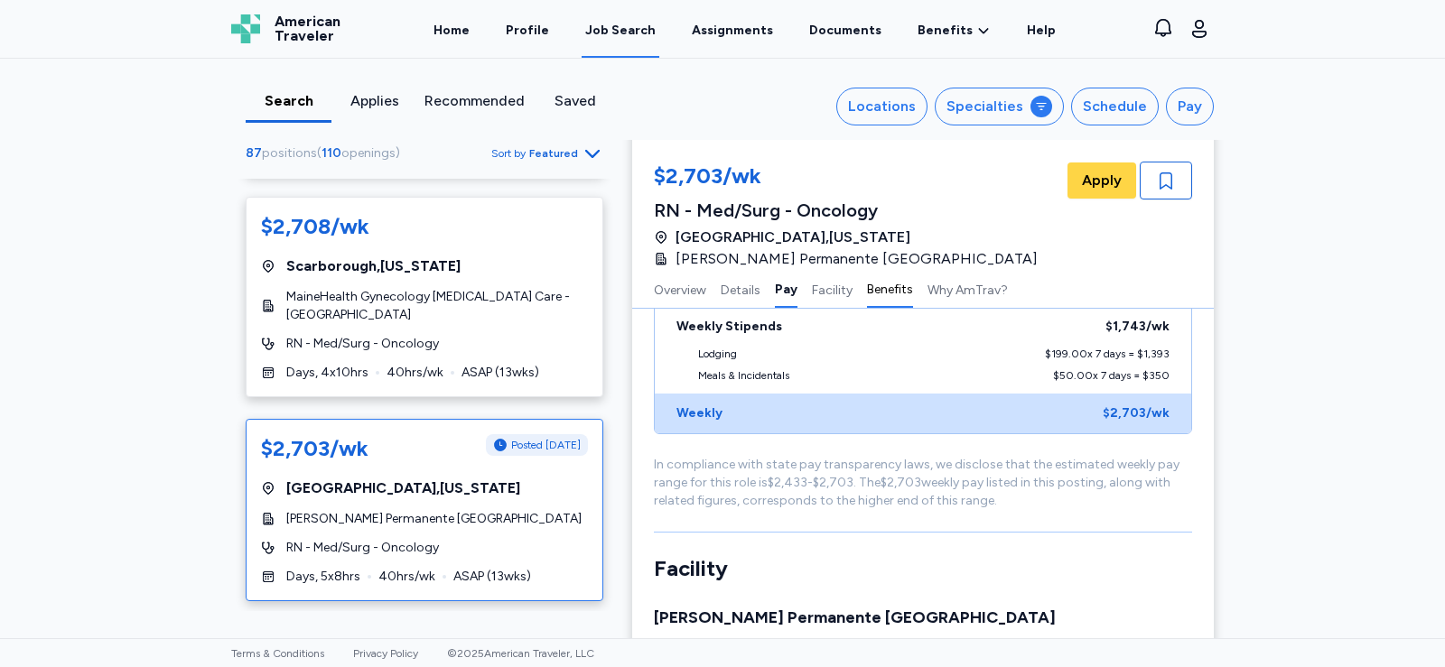
click at [889, 290] on button "Benefits" at bounding box center [890, 289] width 46 height 38
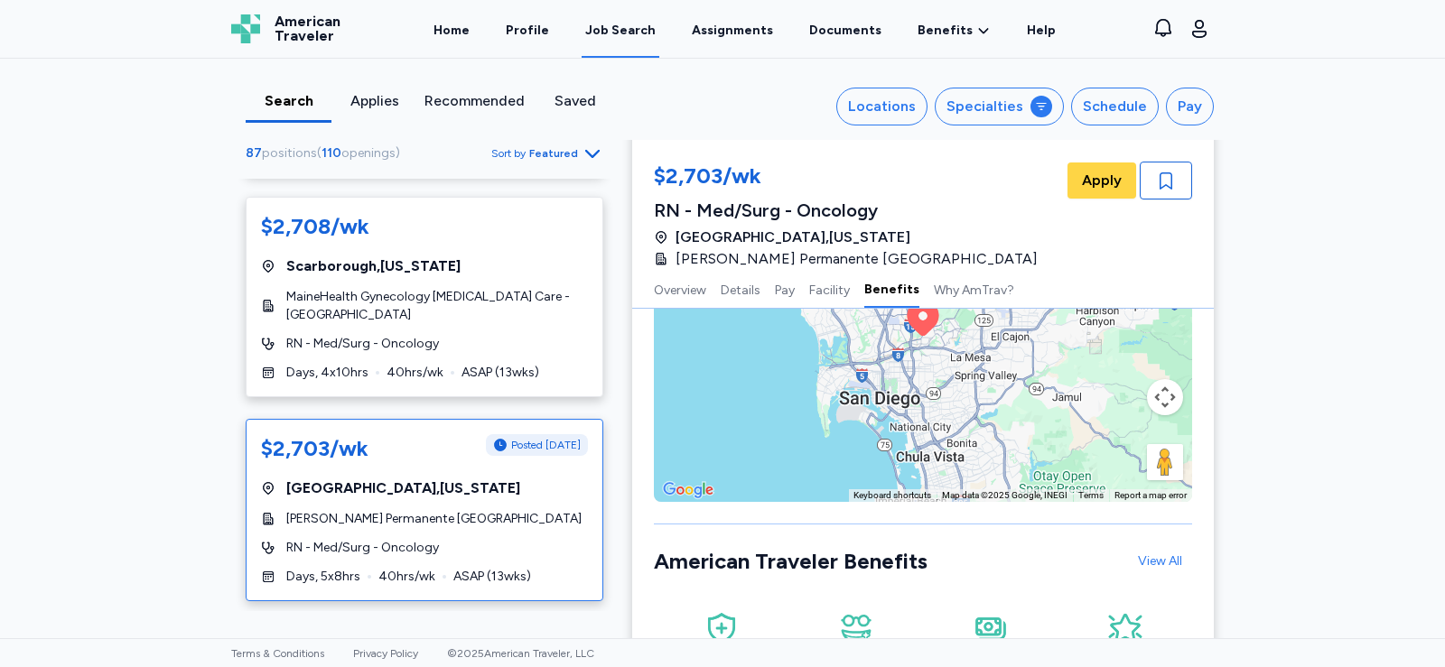
scroll to position [2062, 0]
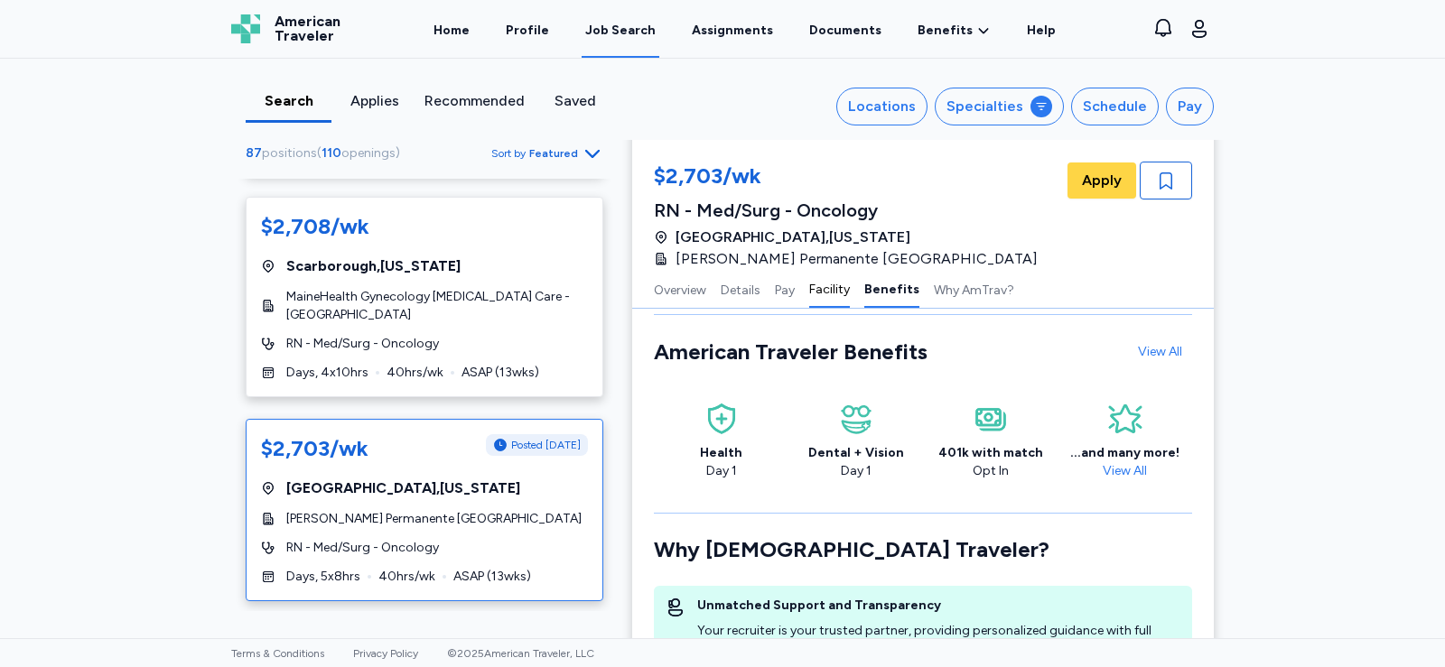
click at [812, 290] on button "Facility" at bounding box center [829, 289] width 41 height 38
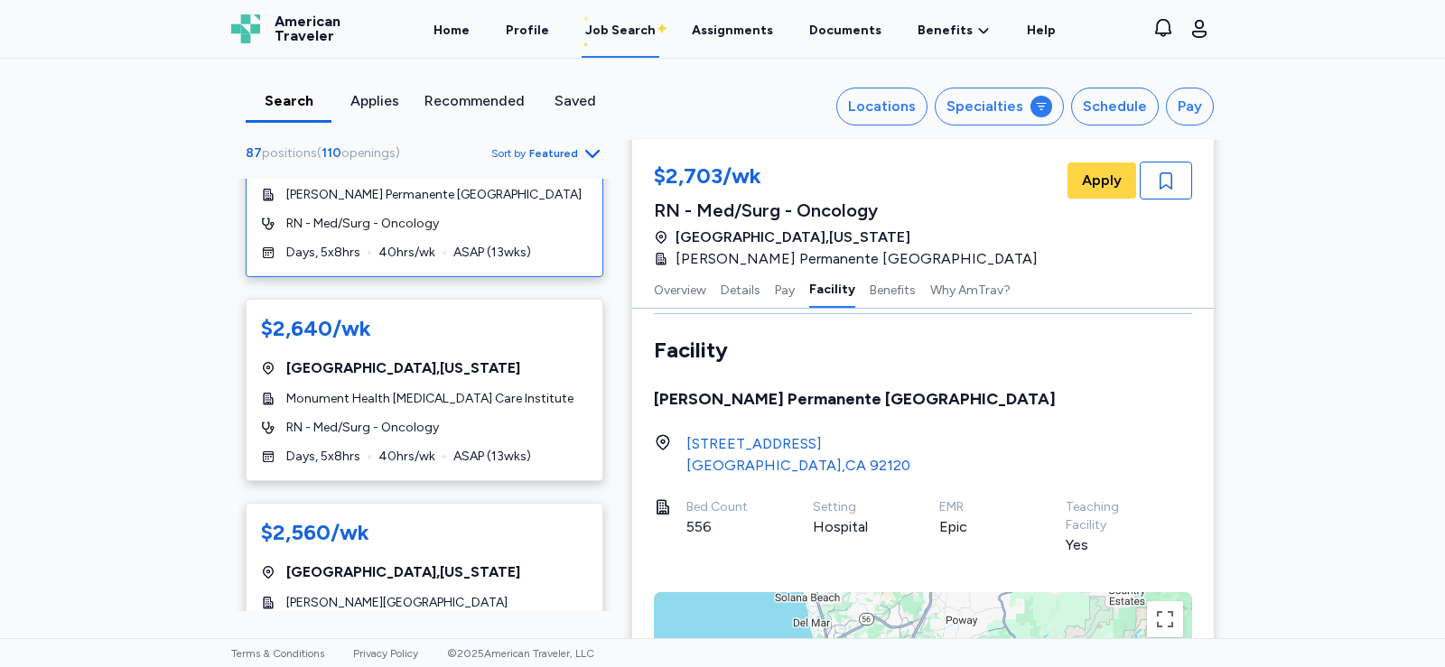
scroll to position [4425, 0]
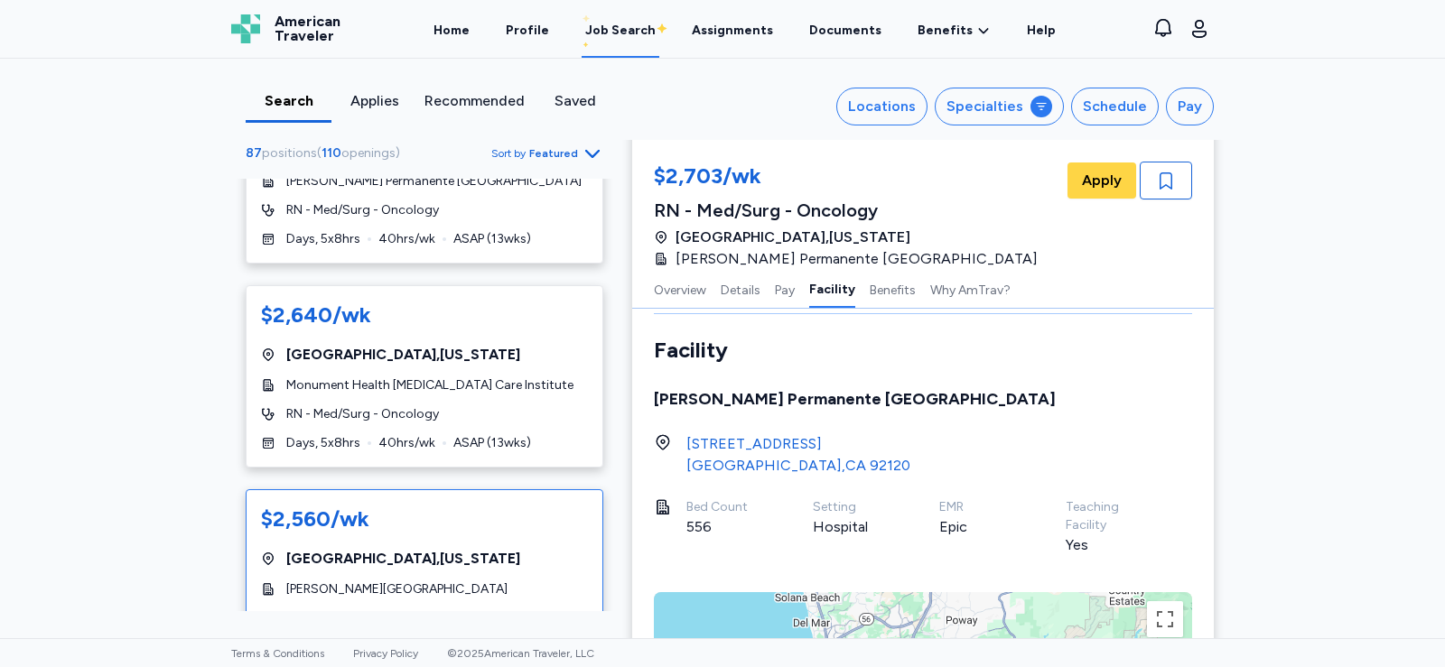
click at [322, 505] on div "$2,560/wk" at bounding box center [315, 519] width 108 height 29
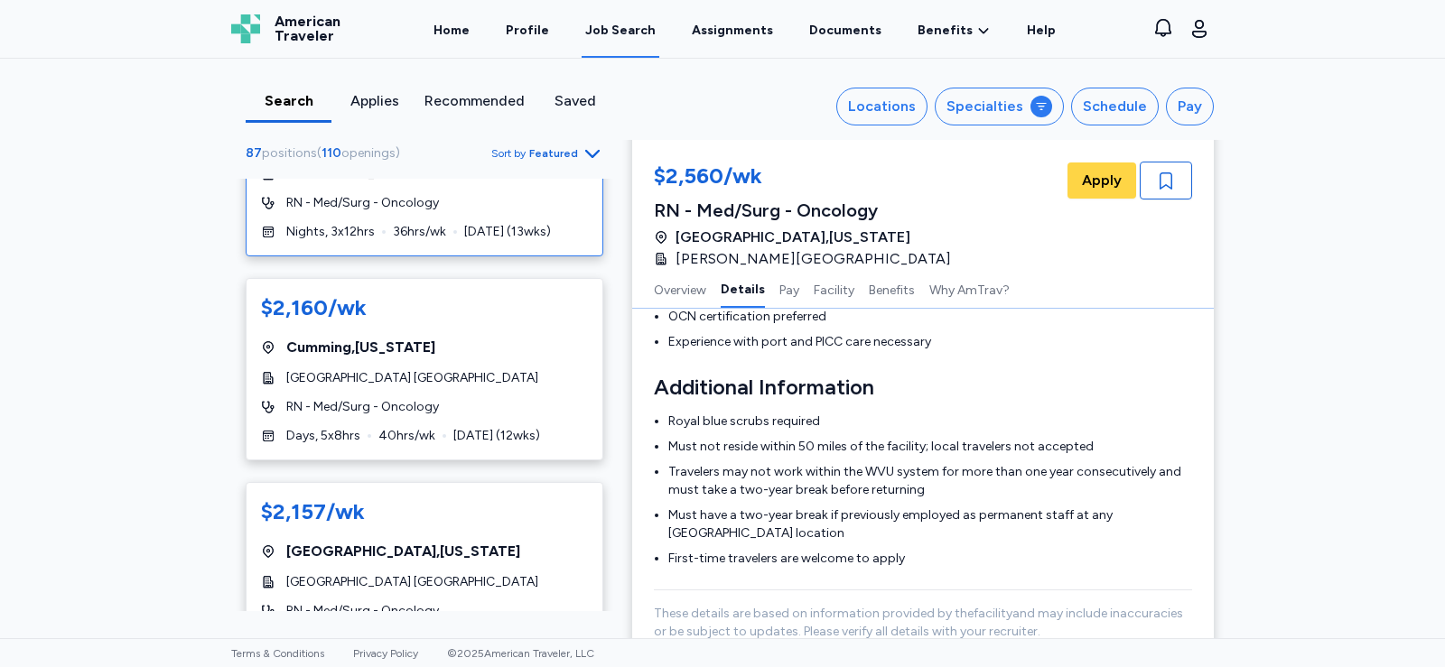
scroll to position [10565, 0]
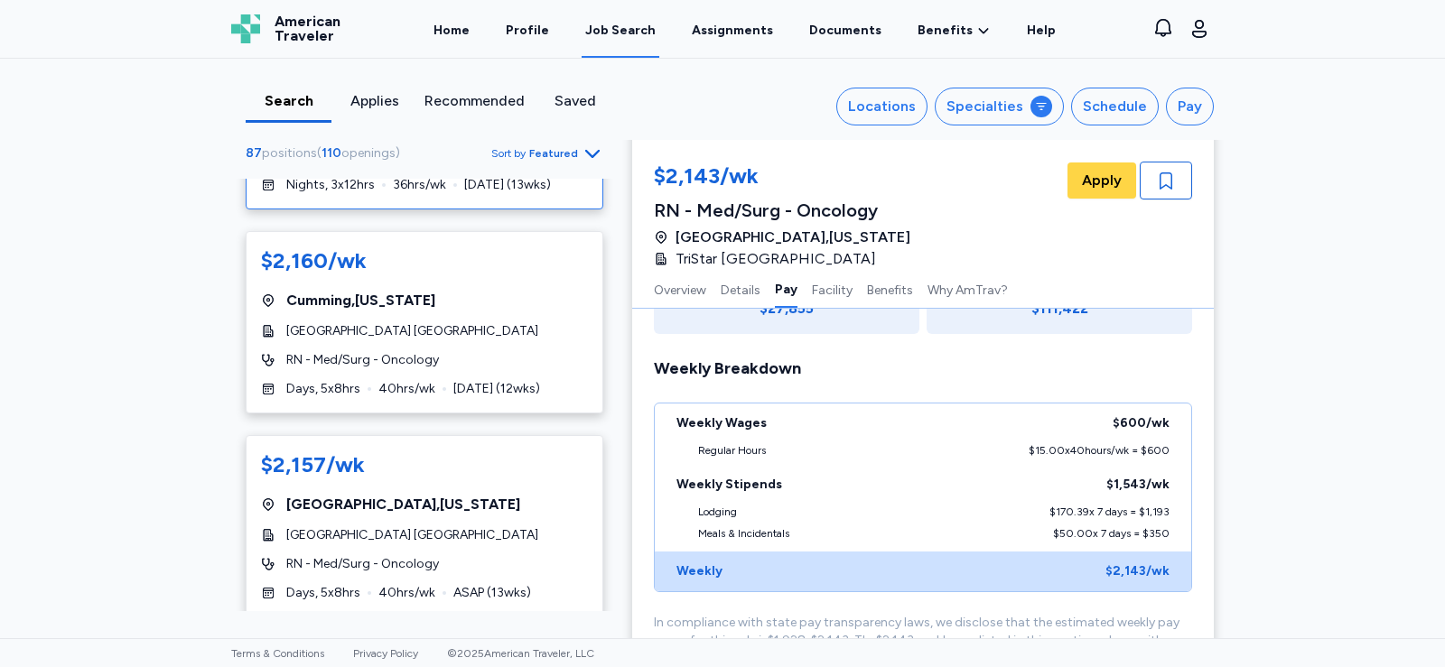
scroll to position [10635, 0]
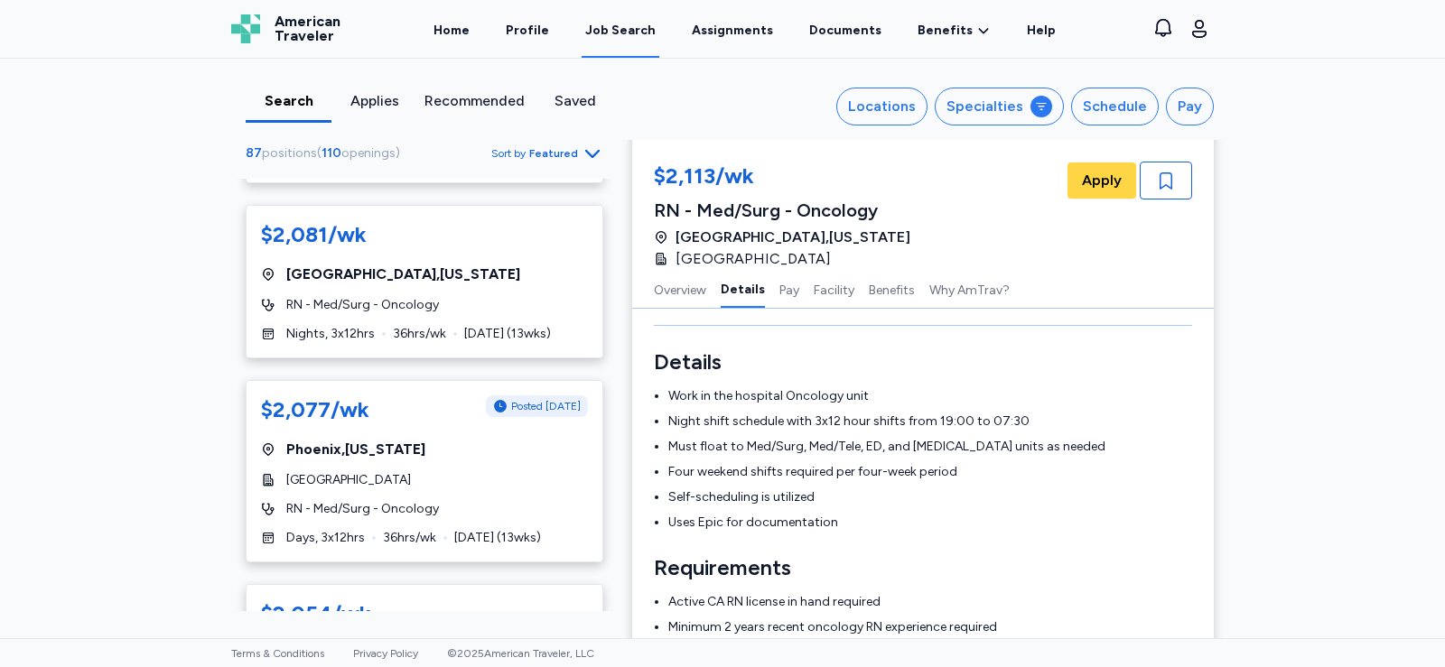
scroll to position [1806, 0]
click at [433, 379] on div "$2,077/wk Posted [DATE] [GEOGRAPHIC_DATA] , [US_STATE] [GEOGRAPHIC_DATA] RN - M…" at bounding box center [425, 470] width 358 height 182
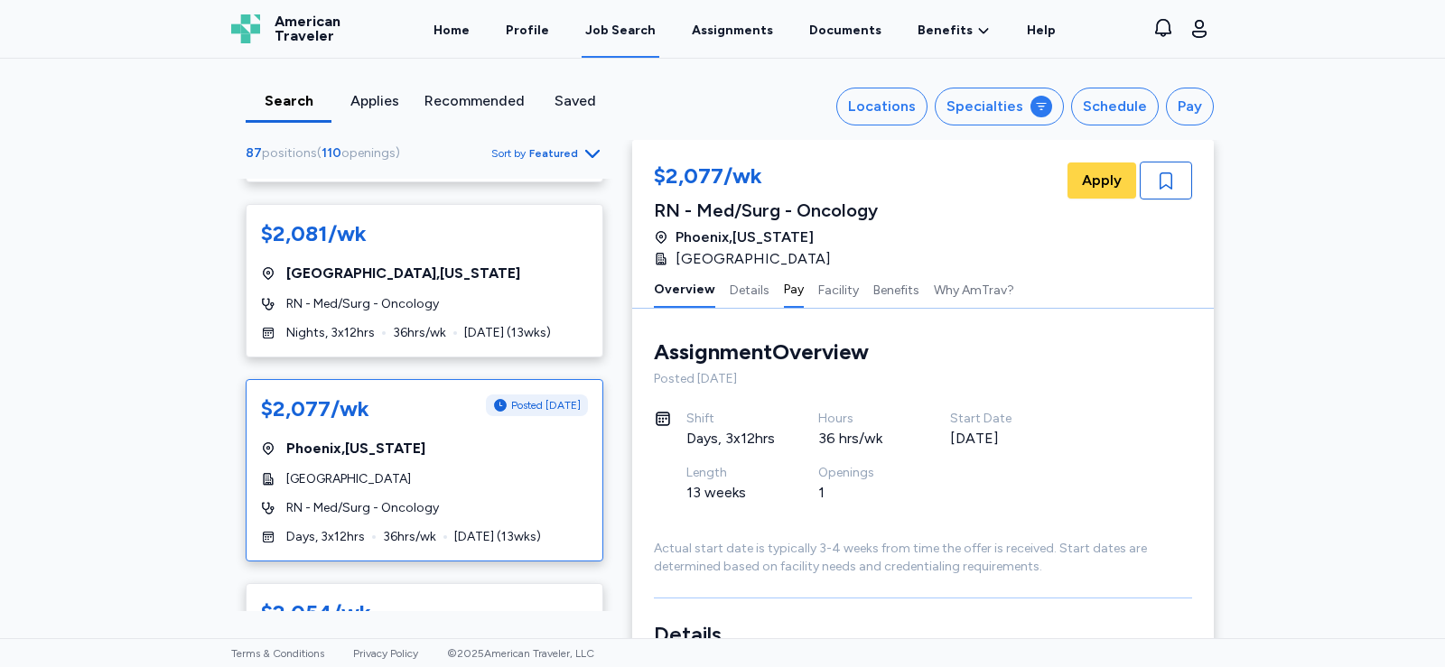
click at [784, 284] on button "Pay" at bounding box center [794, 289] width 20 height 38
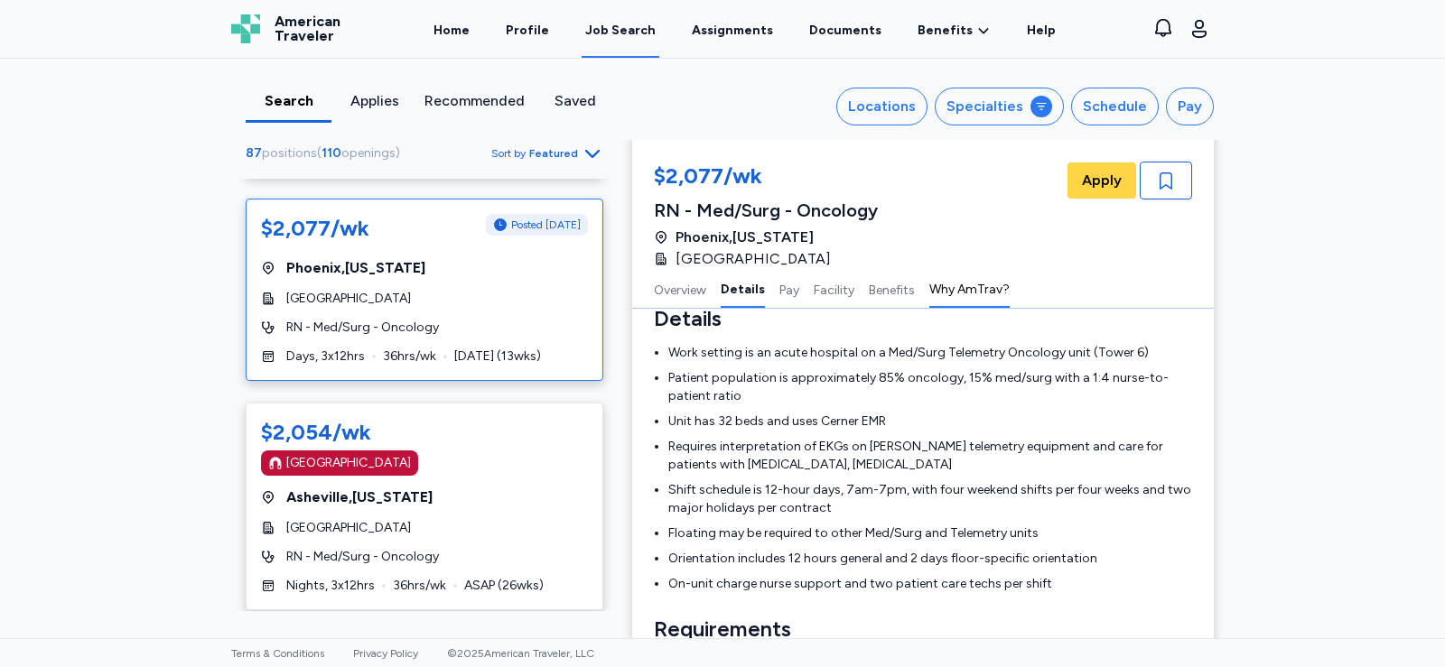
scroll to position [296, 0]
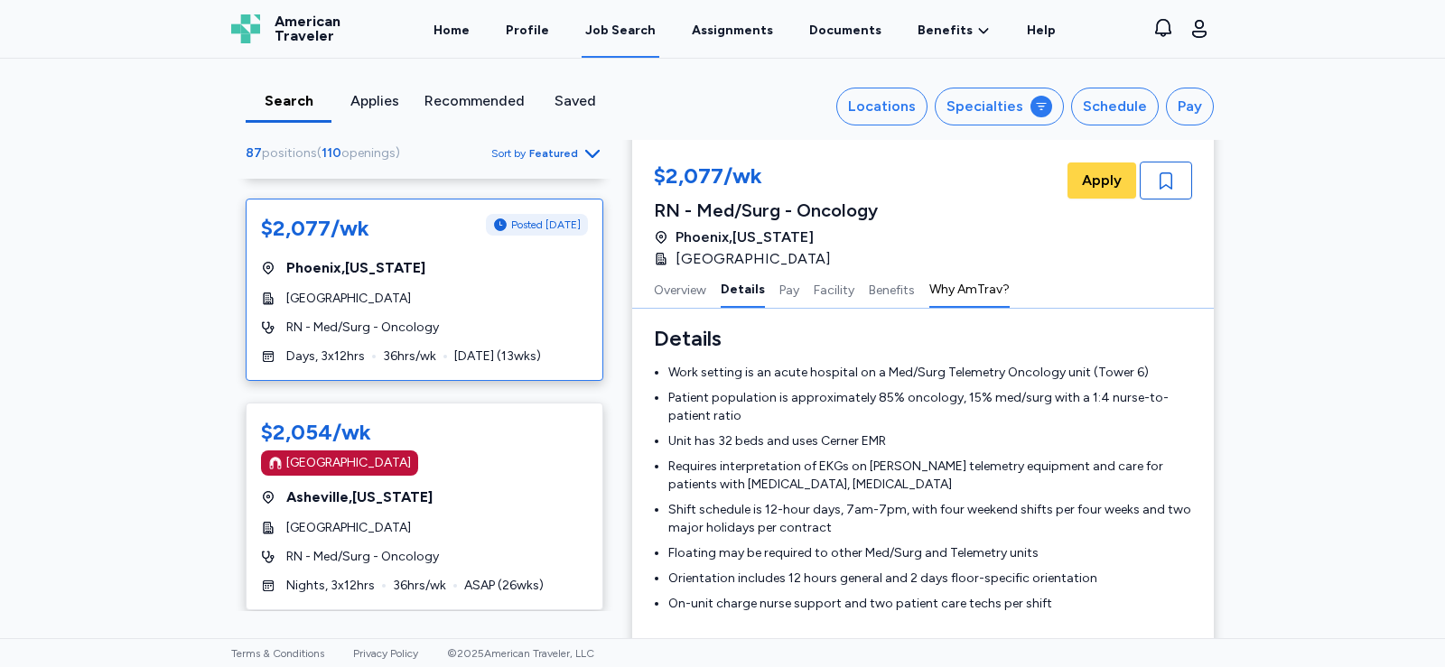
click at [961, 290] on button "Why AmTrav?" at bounding box center [969, 289] width 80 height 38
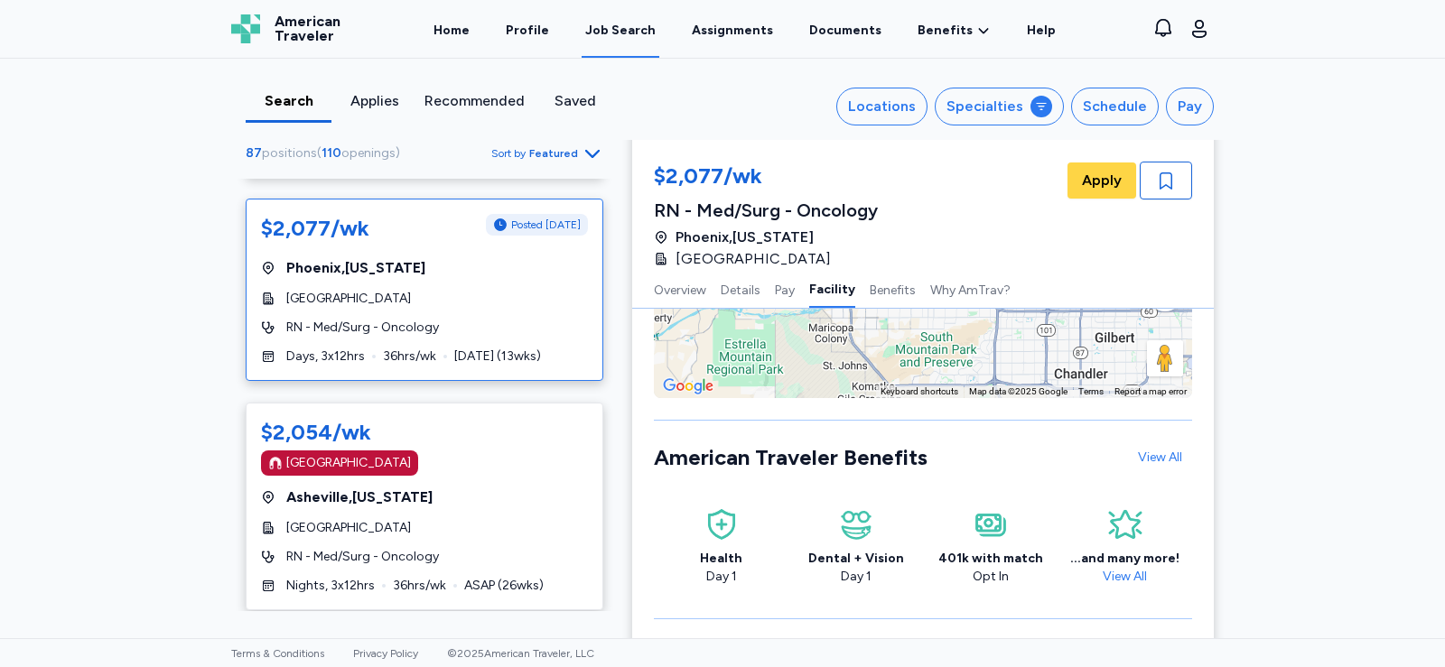
scroll to position [2611, 0]
click at [436, 100] on div "Recommended" at bounding box center [474, 101] width 100 height 22
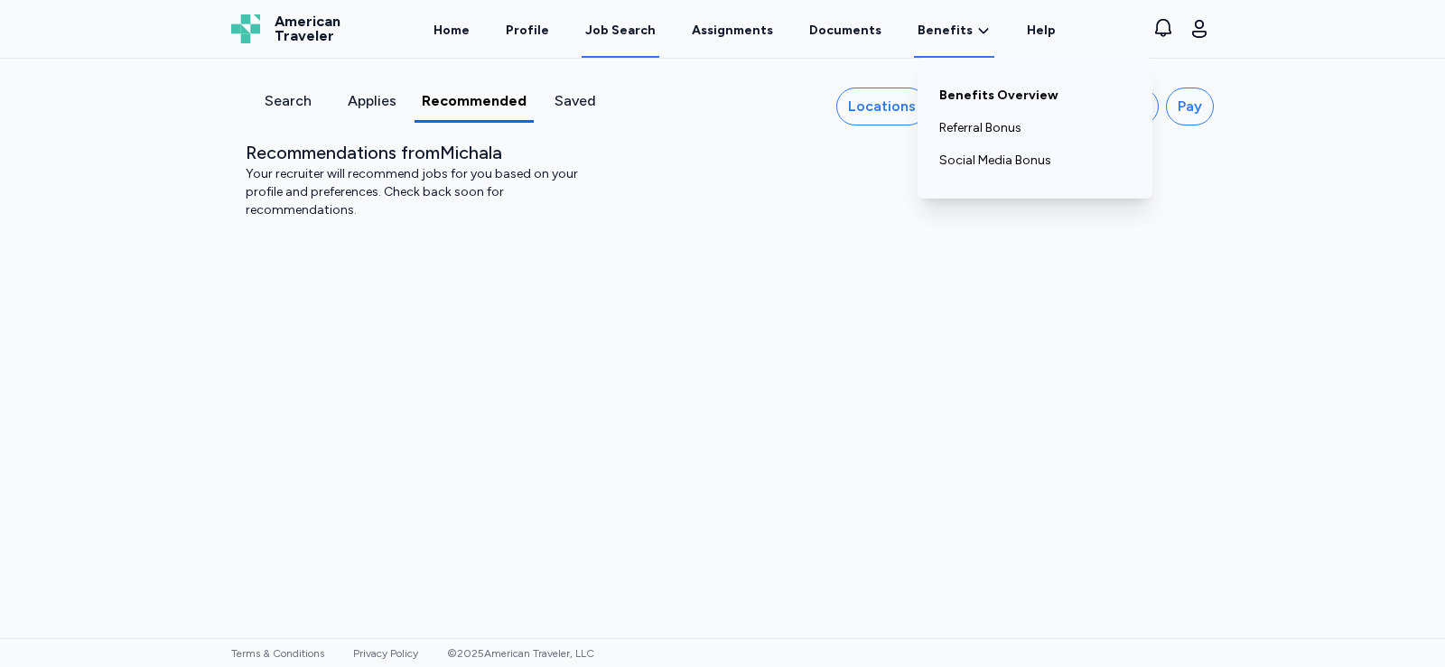
click at [976, 90] on link "Benefits Overview" at bounding box center [1034, 95] width 191 height 33
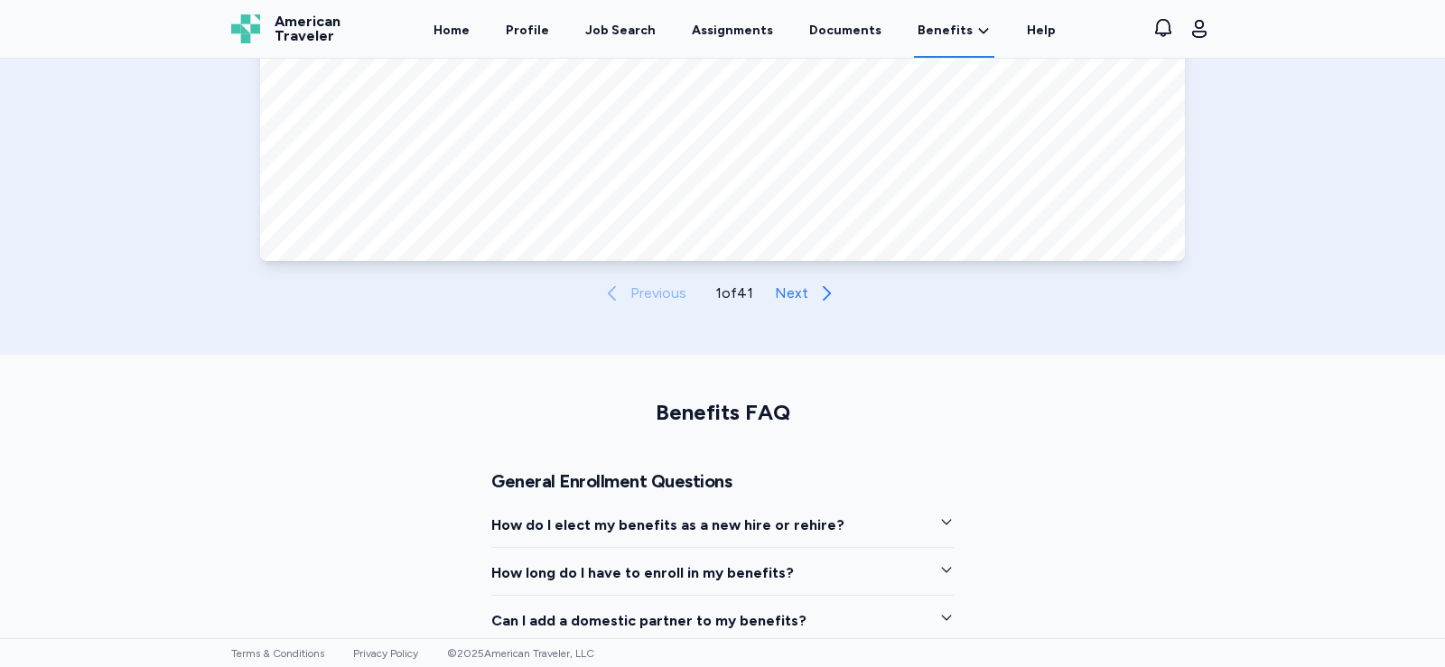
scroll to position [1264, 0]
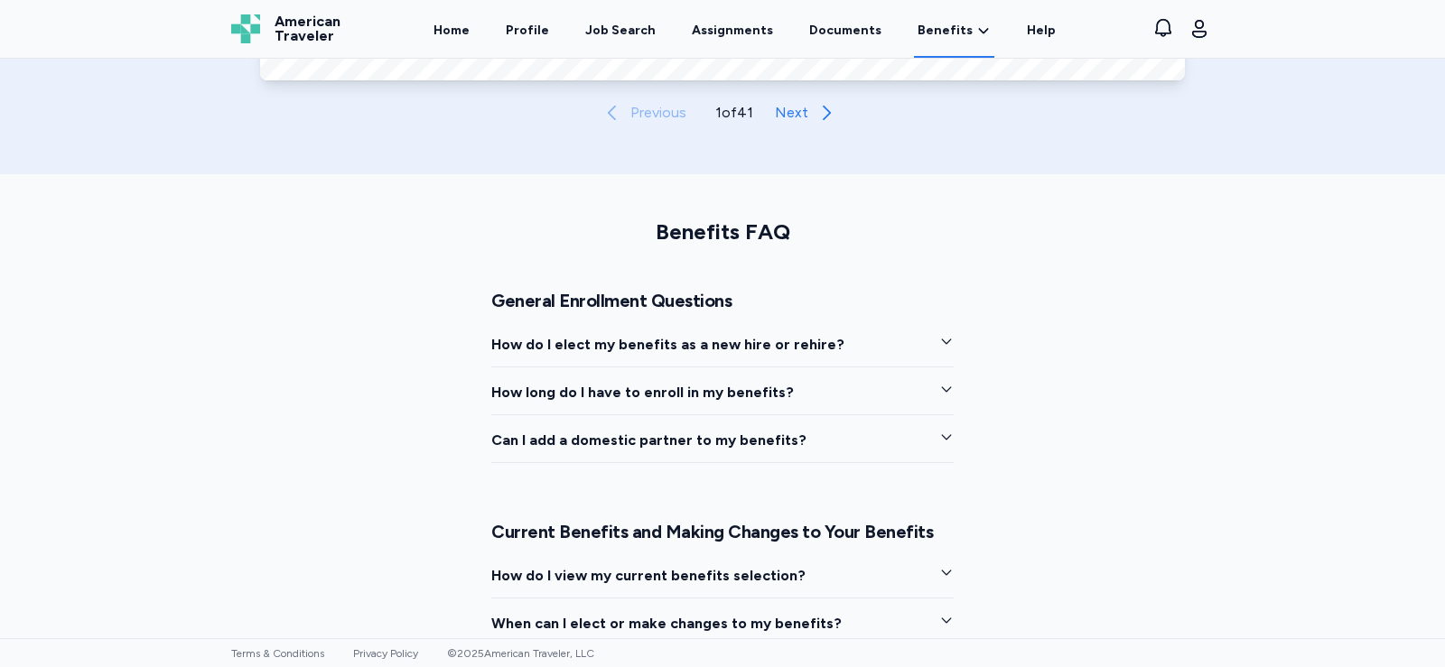
click at [944, 433] on icon "button" at bounding box center [946, 437] width 14 height 14
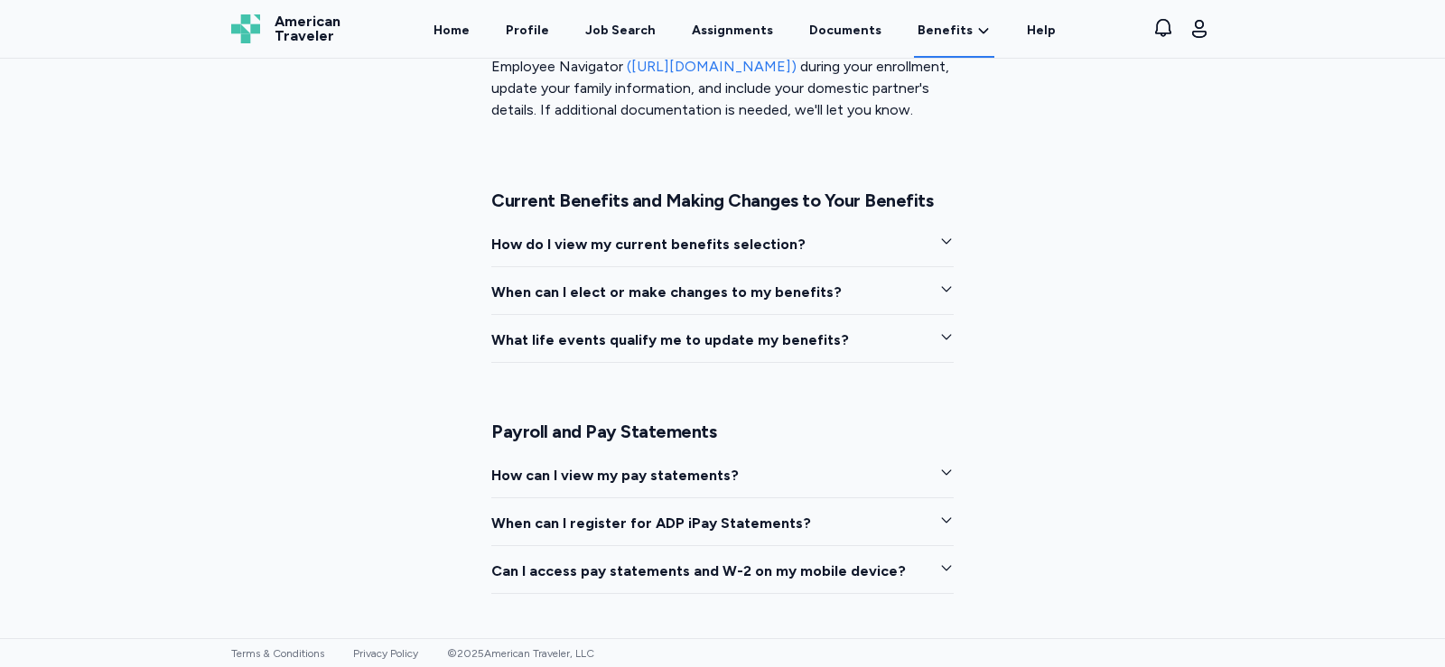
scroll to position [1716, 0]
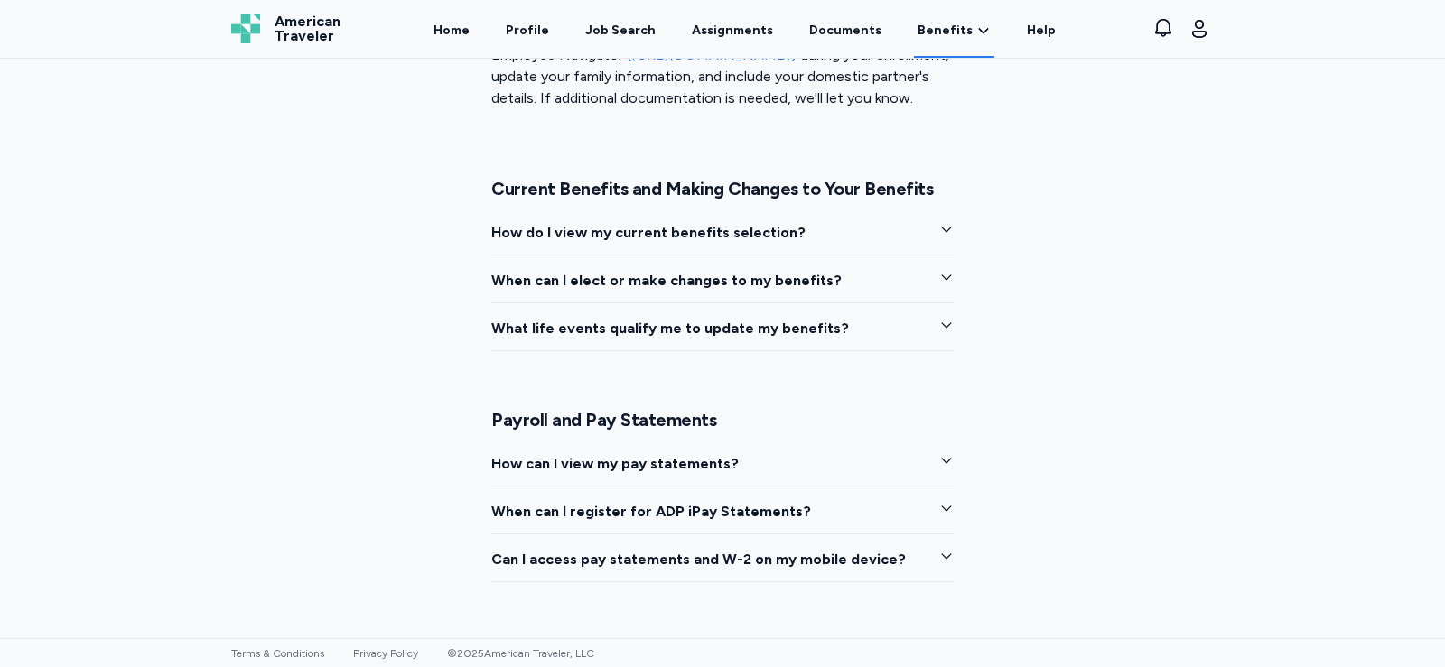
click at [940, 468] on icon "button" at bounding box center [946, 460] width 14 height 14
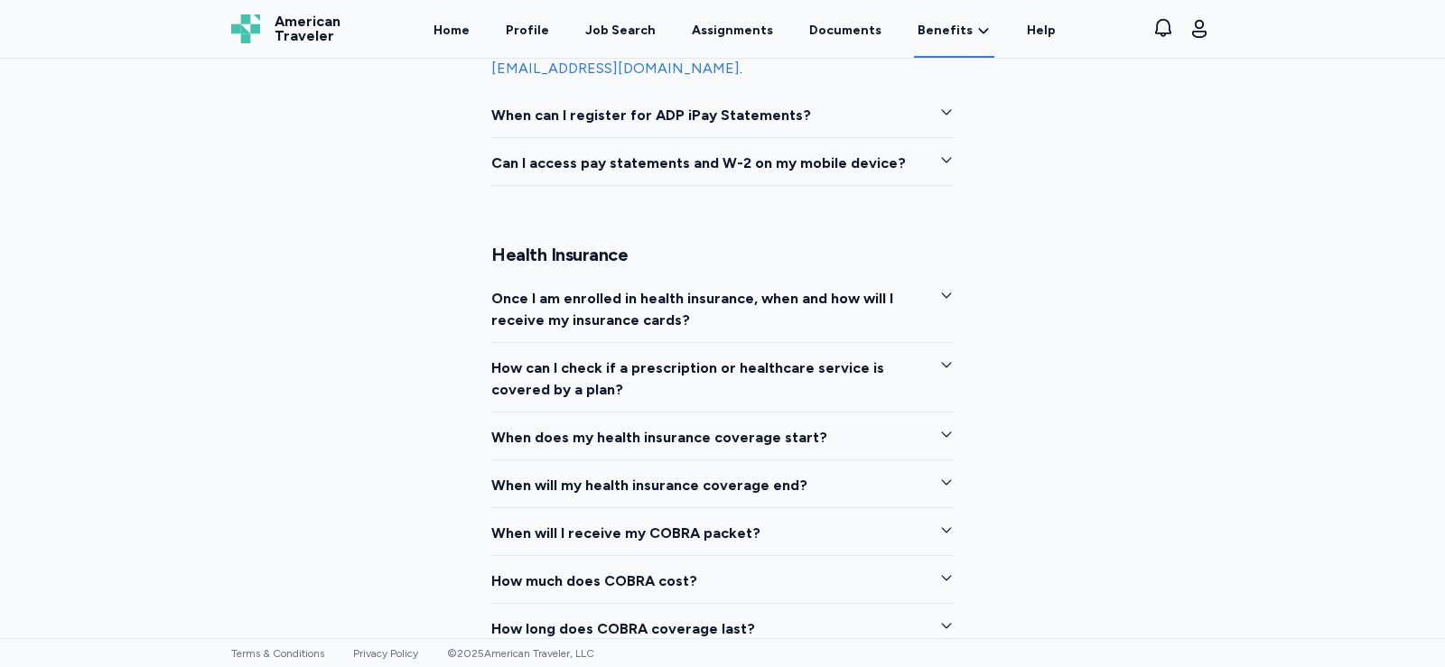
scroll to position [2348, 0]
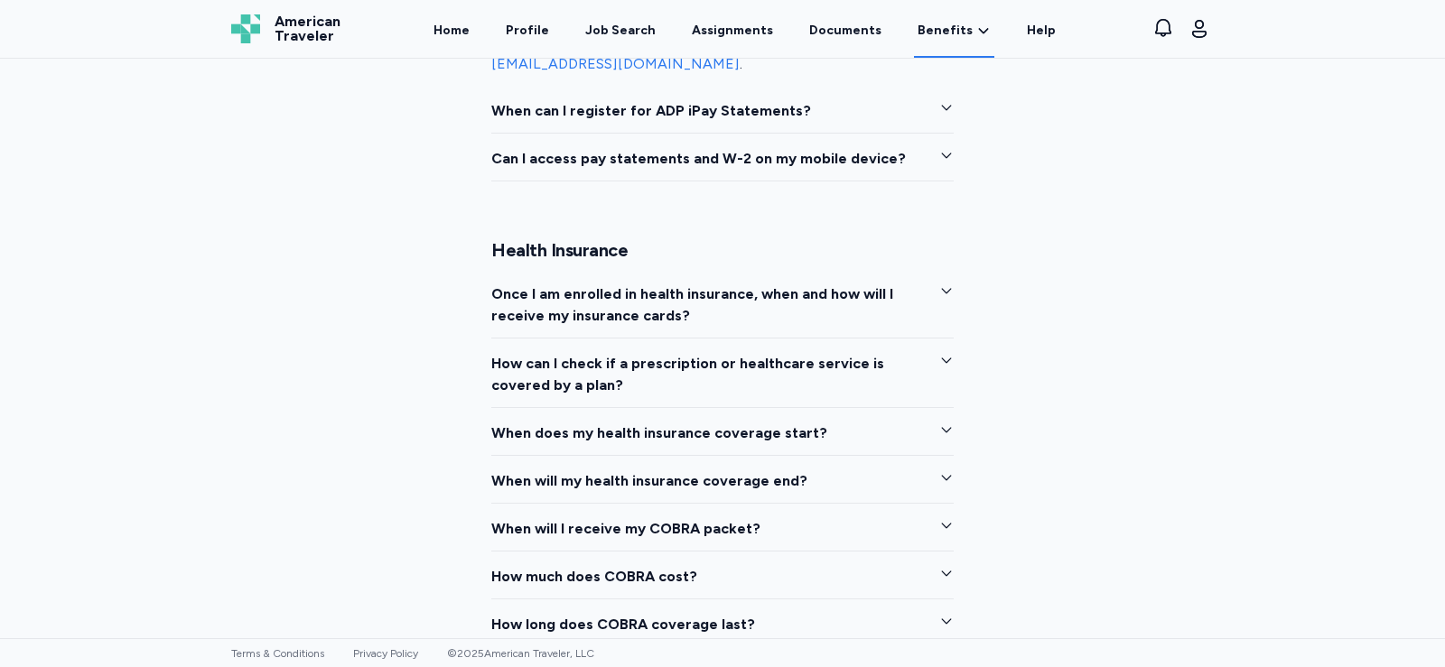
click at [939, 425] on icon "button" at bounding box center [946, 430] width 14 height 14
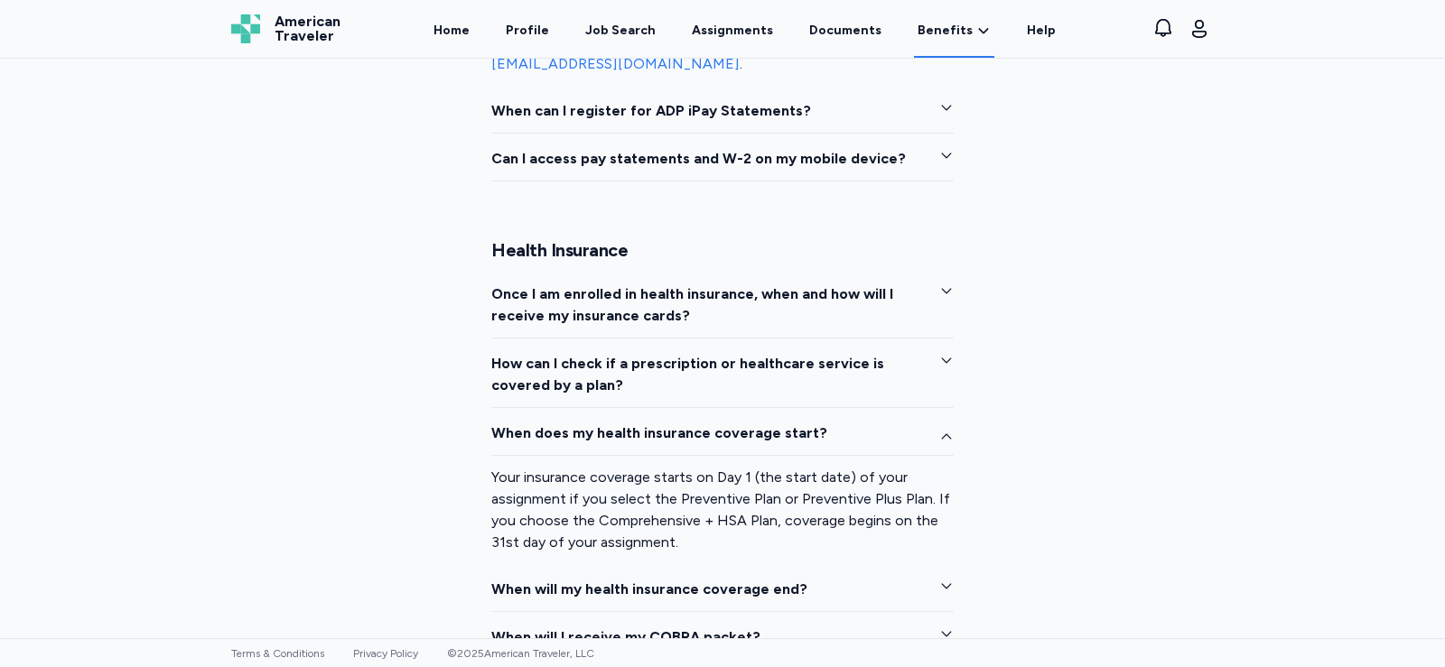
scroll to position [2438, 0]
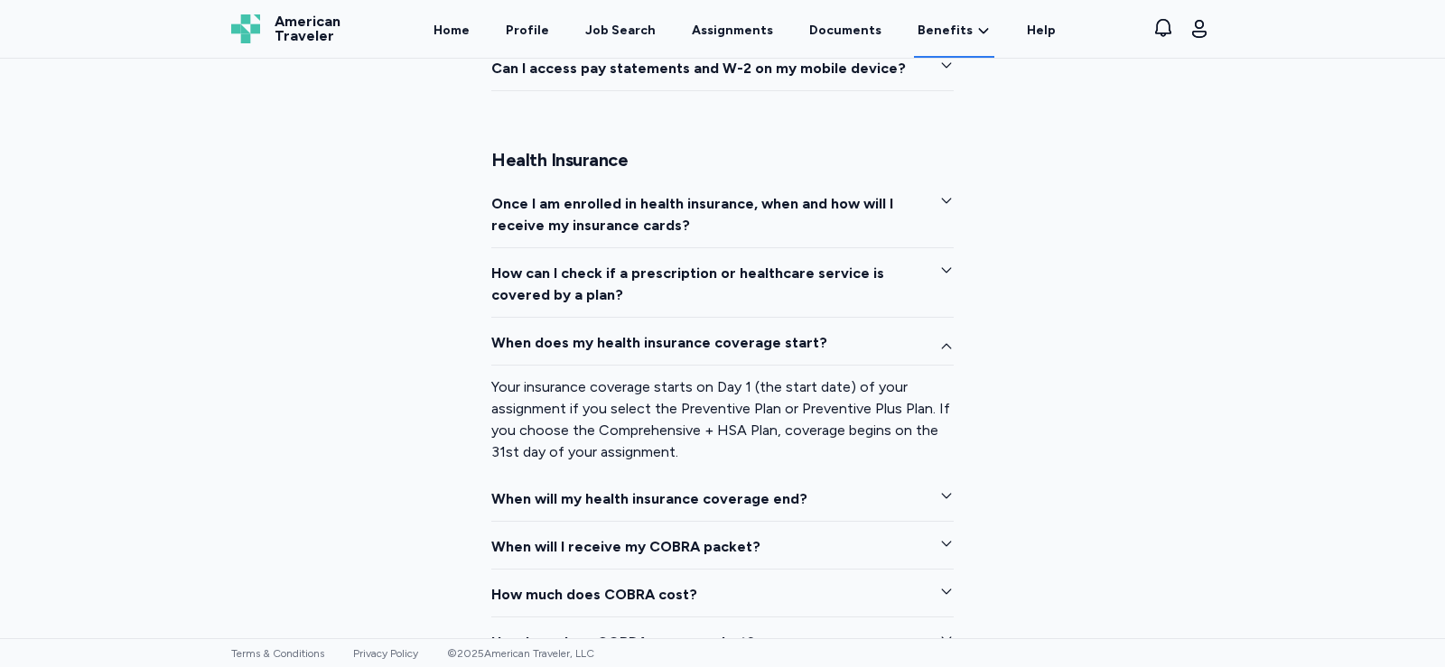
click at [939, 489] on icon "button" at bounding box center [946, 496] width 14 height 14
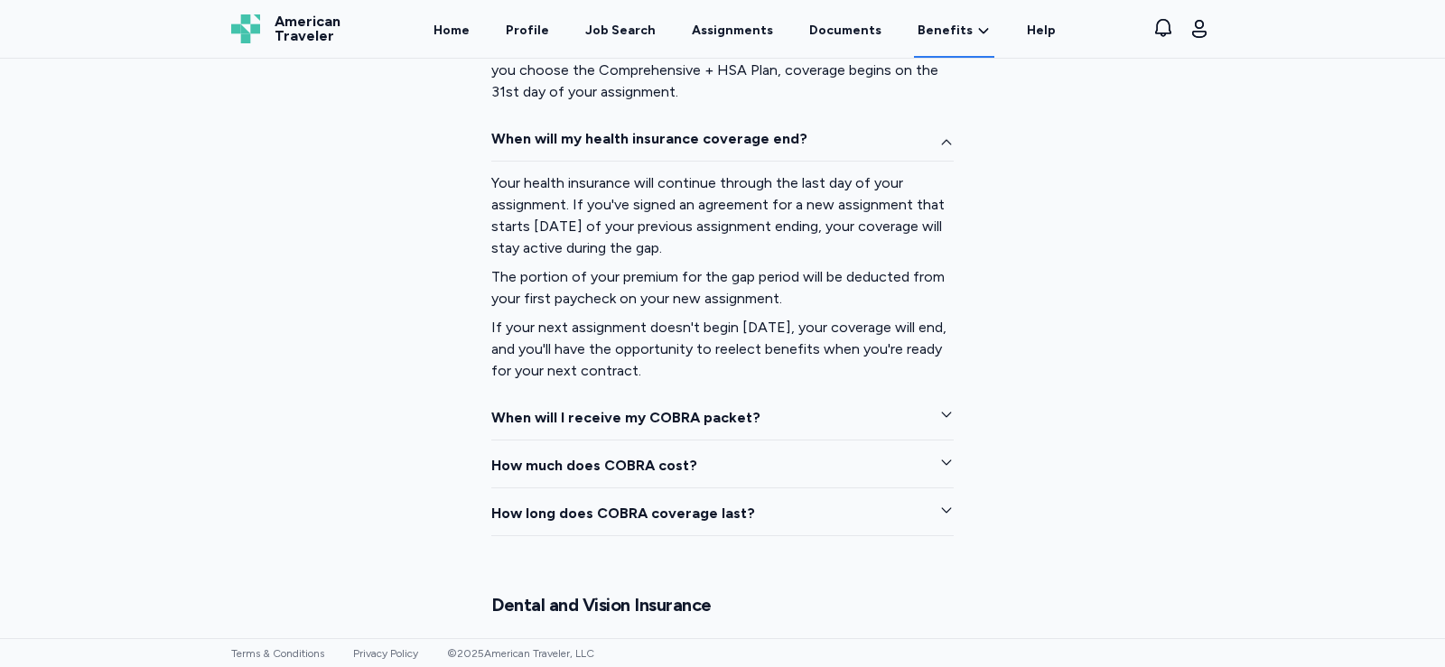
scroll to position [2799, 0]
click at [942, 413] on icon "button" at bounding box center [947, 414] width 10 height 5
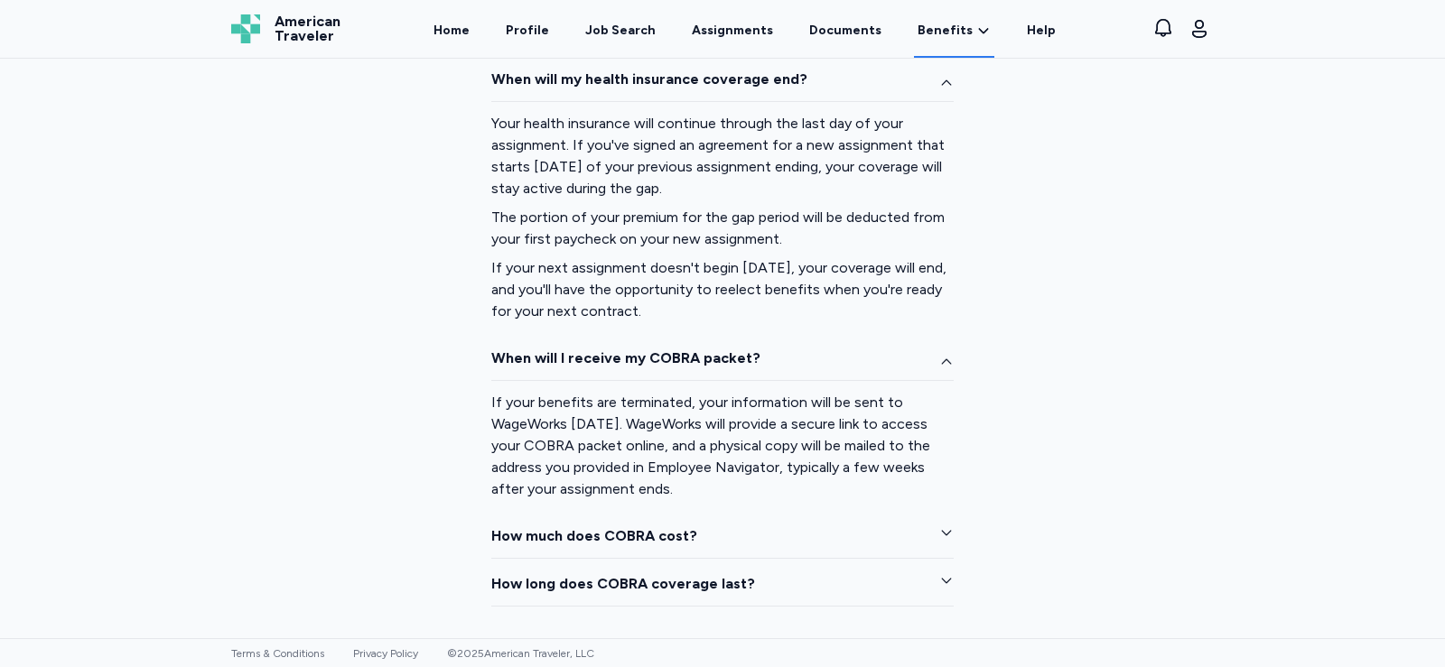
scroll to position [2890, 0]
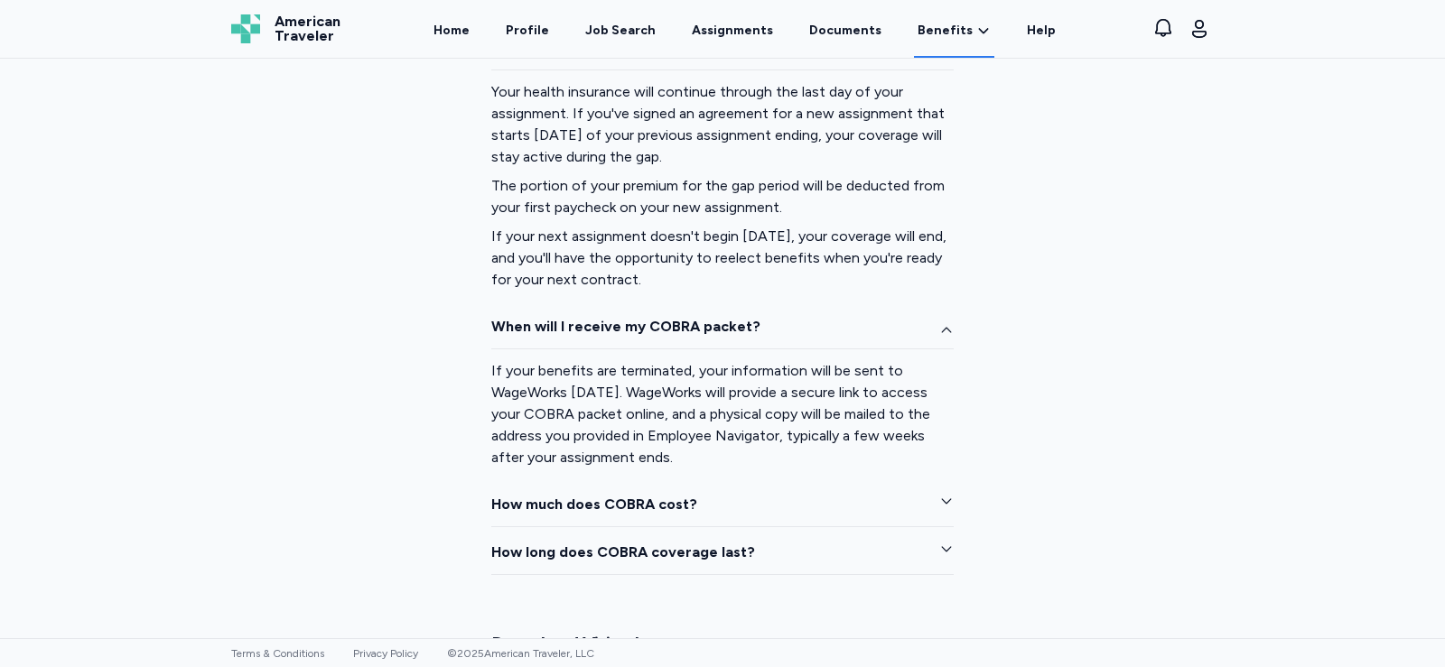
click at [942, 499] on icon "button" at bounding box center [946, 501] width 14 height 14
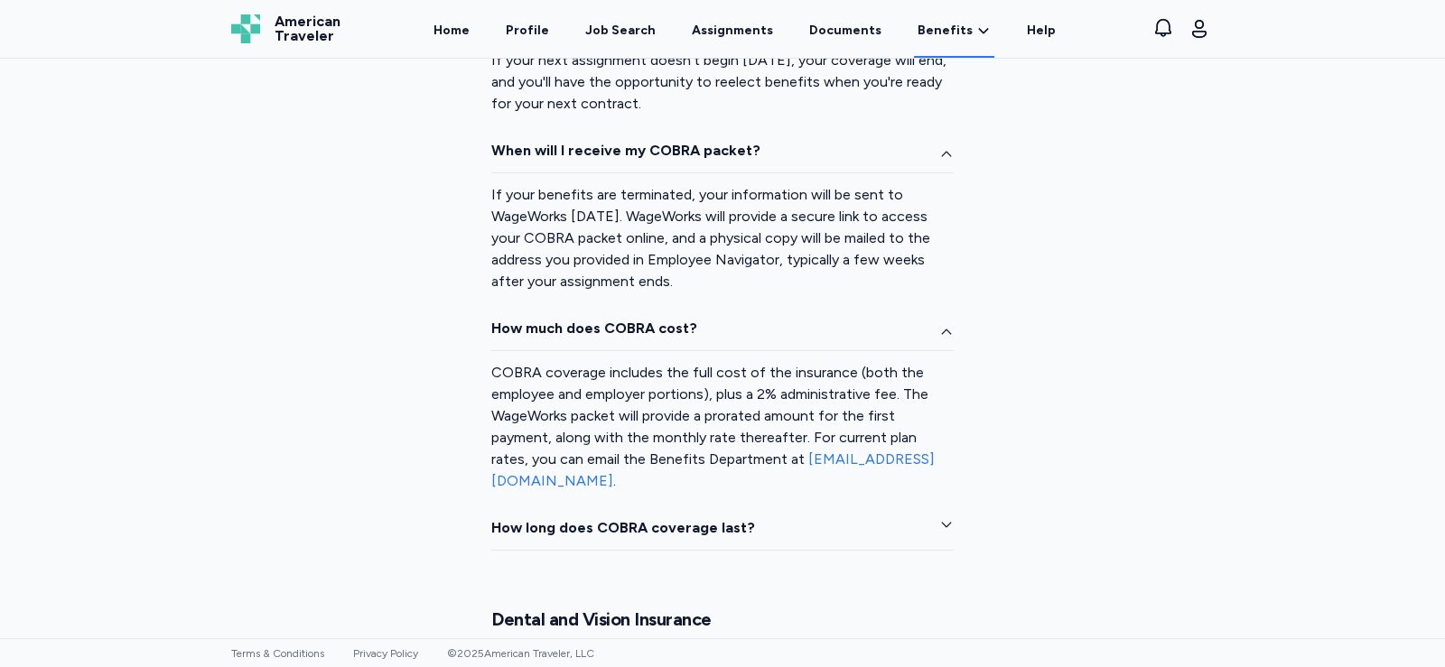
scroll to position [3070, 0]
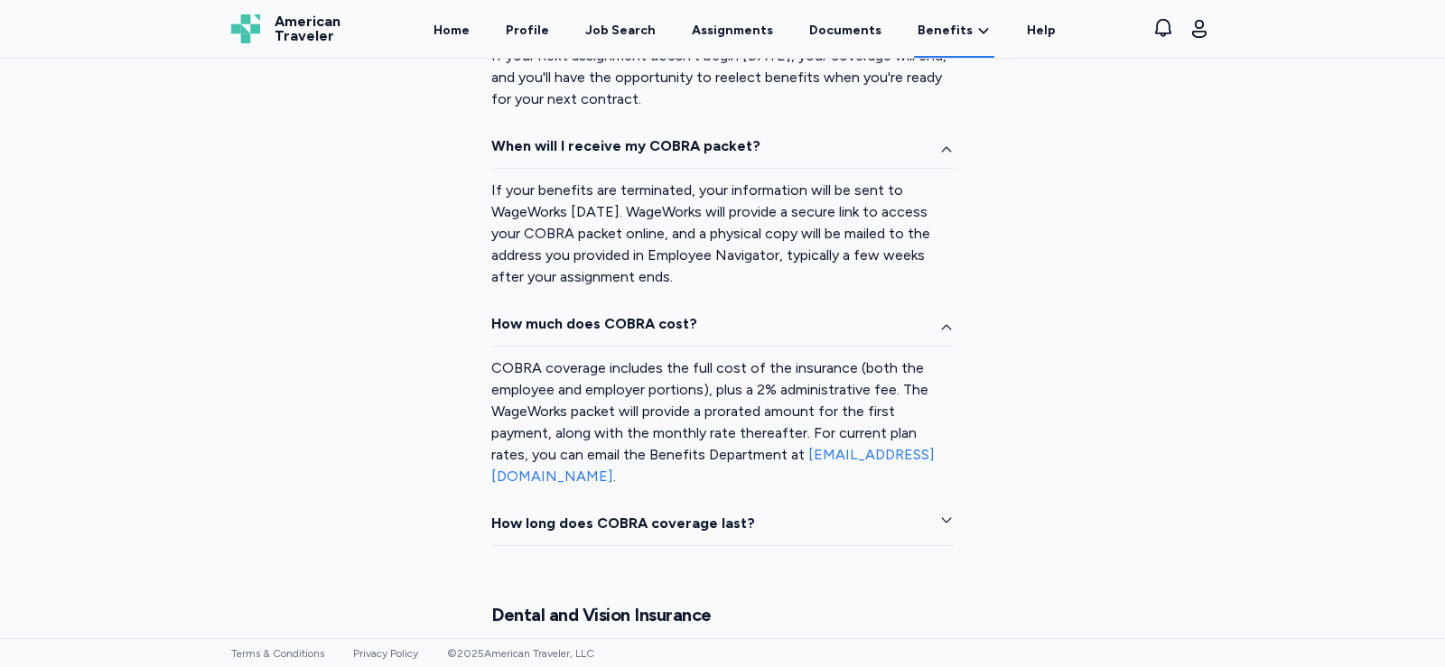
click at [939, 521] on icon "button" at bounding box center [946, 520] width 14 height 14
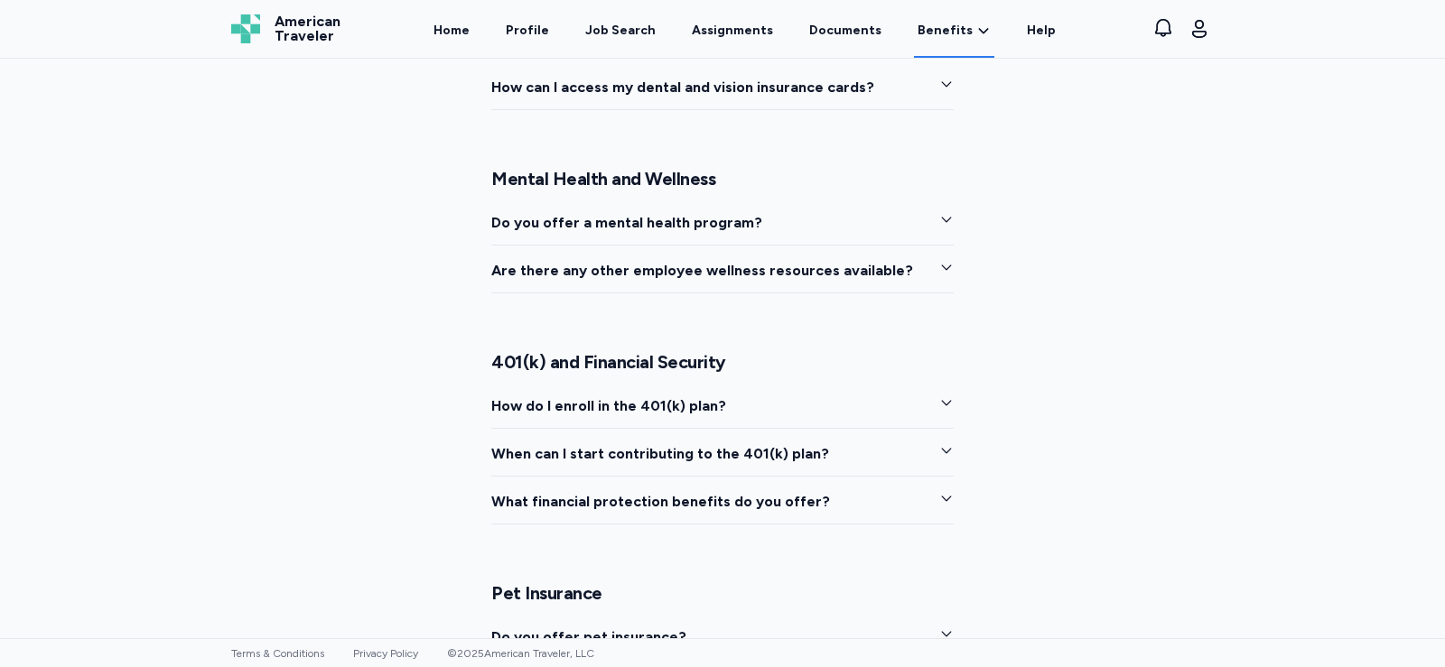
scroll to position [3793, 0]
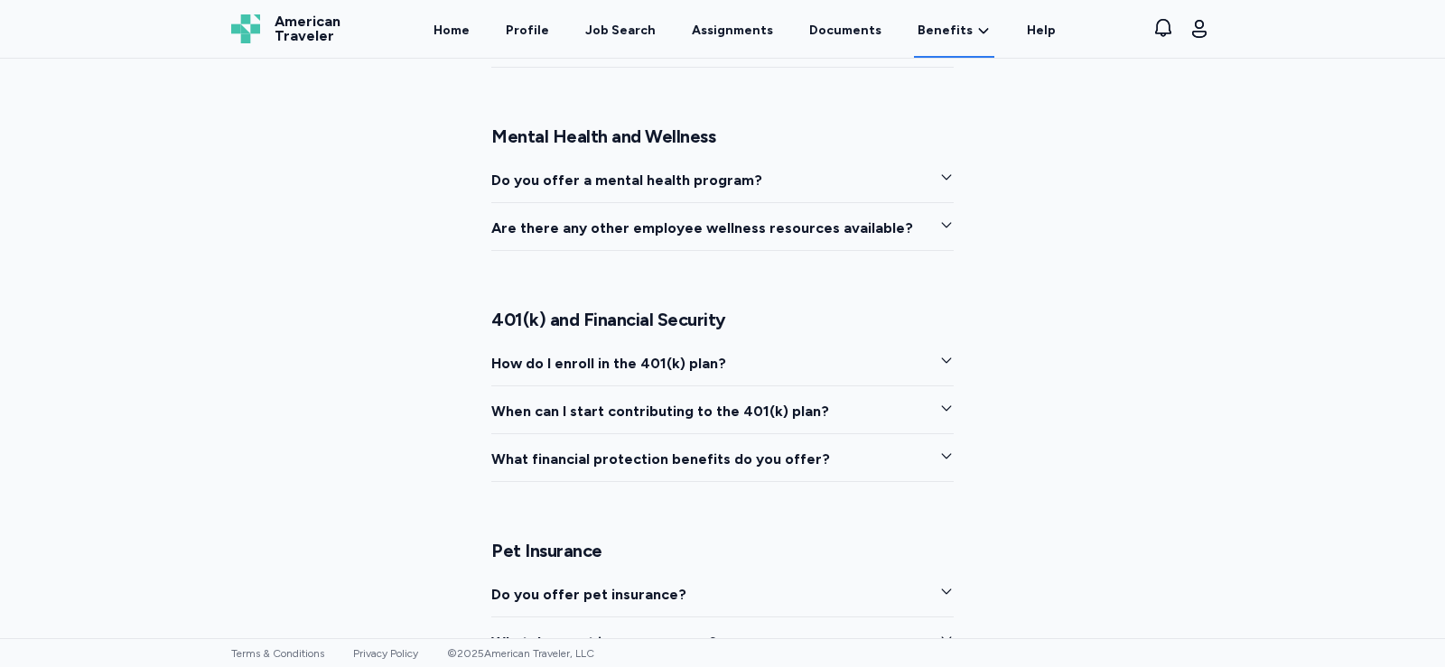
click at [939, 409] on icon "button" at bounding box center [946, 408] width 14 height 14
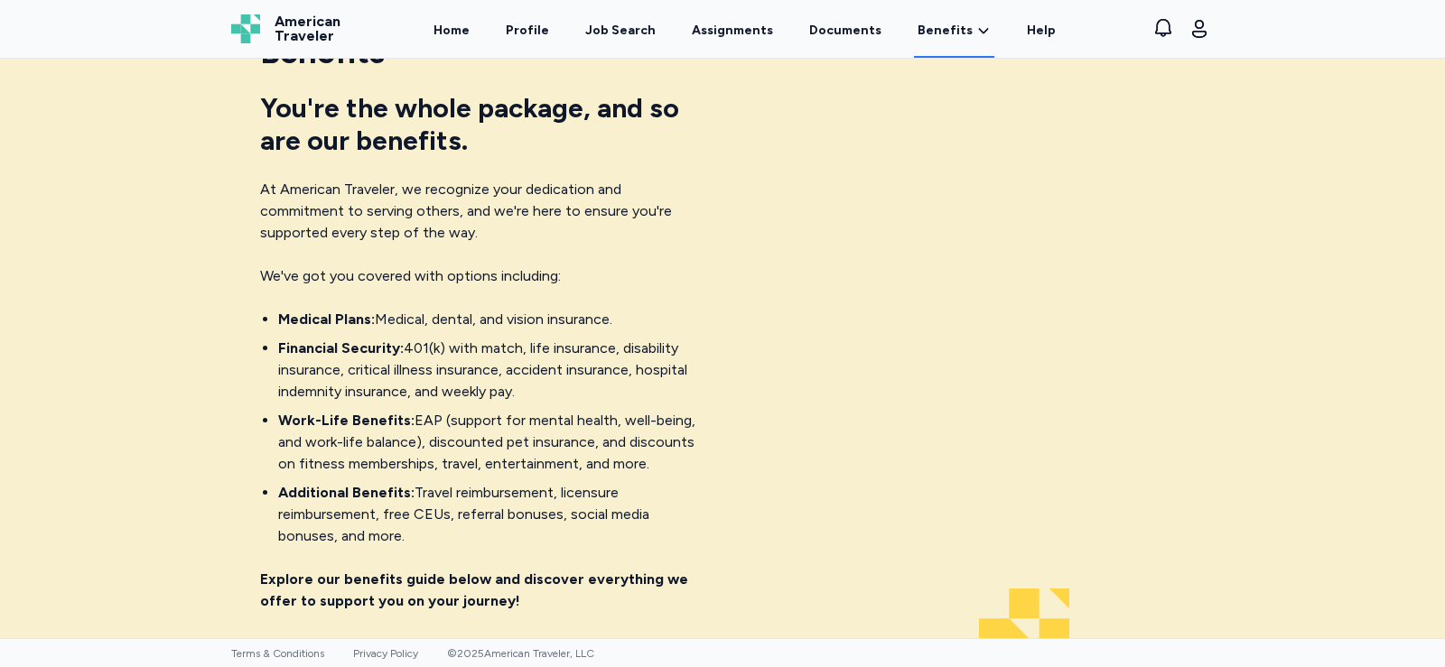
scroll to position [0, 0]
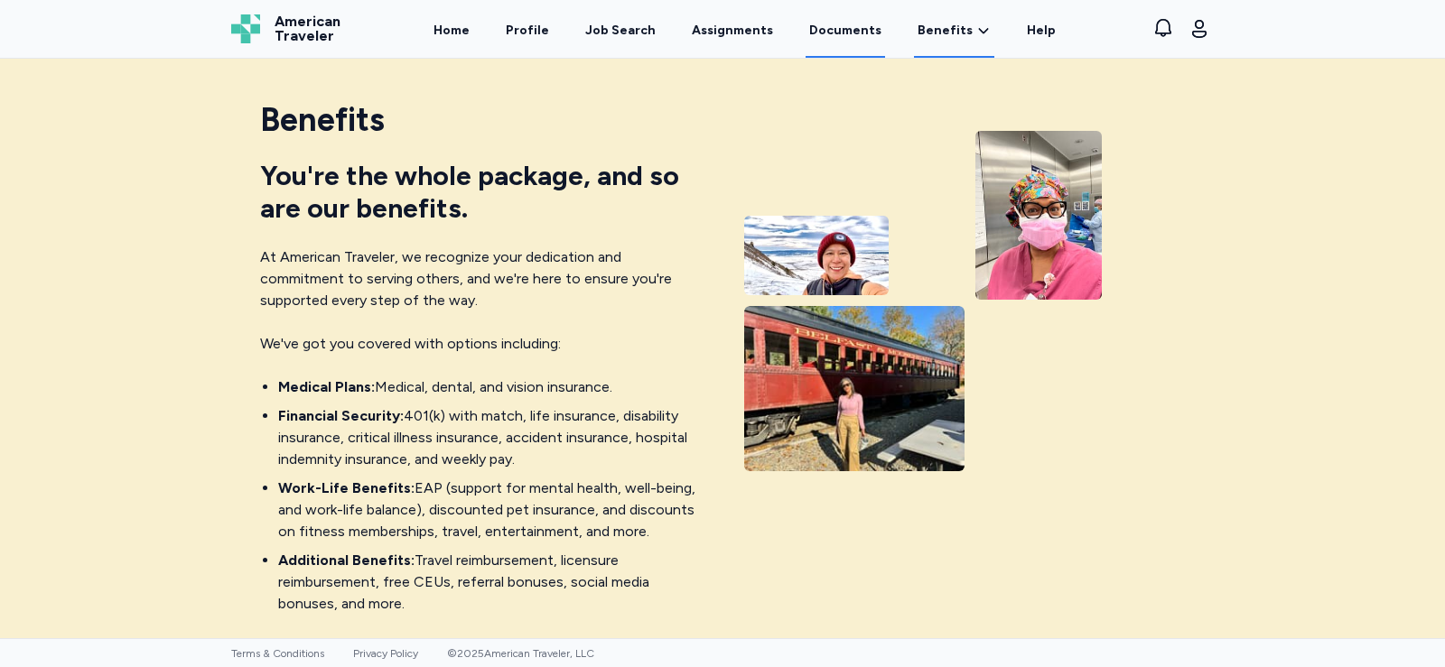
click at [832, 27] on link "Documents" at bounding box center [844, 30] width 79 height 56
